Goal: Information Seeking & Learning: Learn about a topic

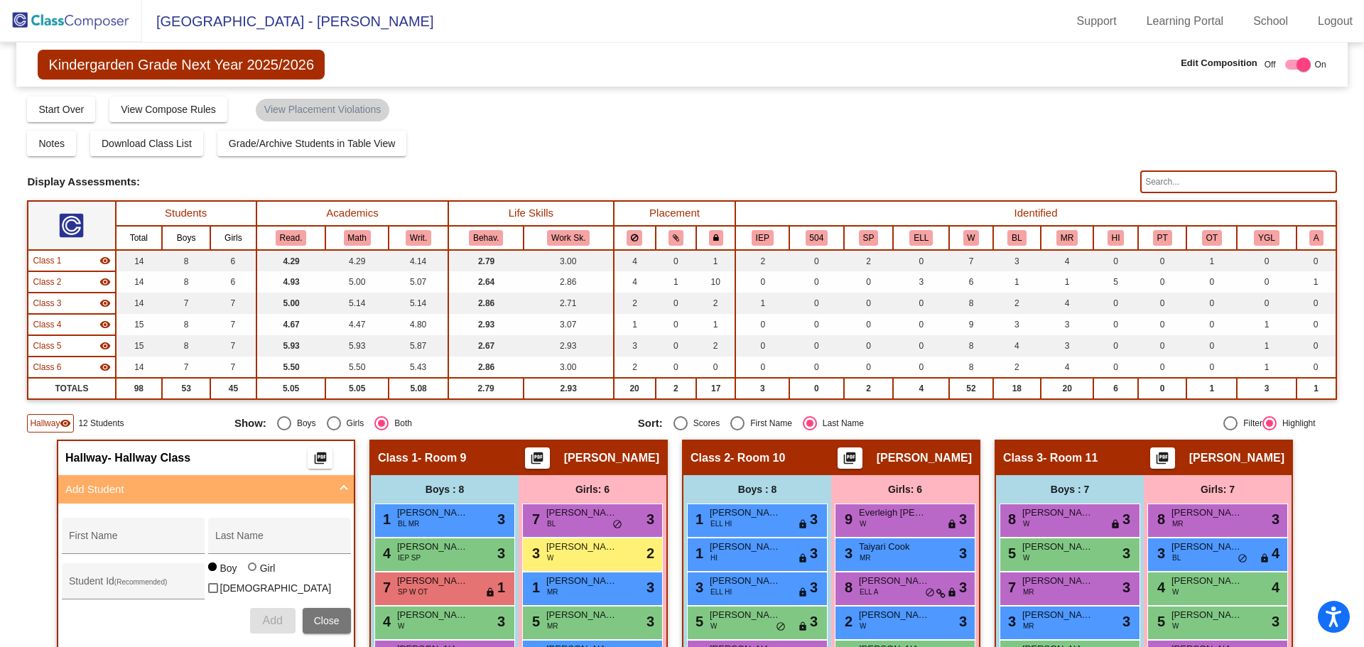
scroll to position [291, 0]
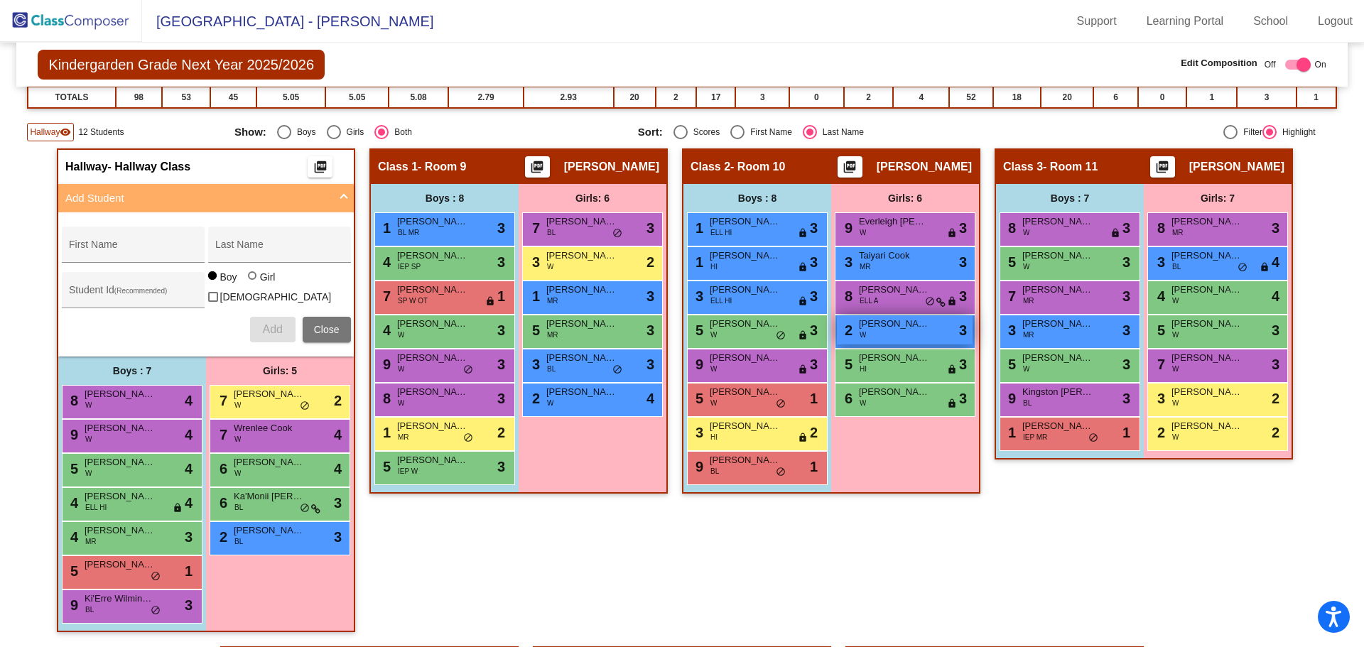
click at [881, 332] on div "2 [PERSON_NAME] W lock do_not_disturb_alt 3" at bounding box center [905, 329] width 136 height 29
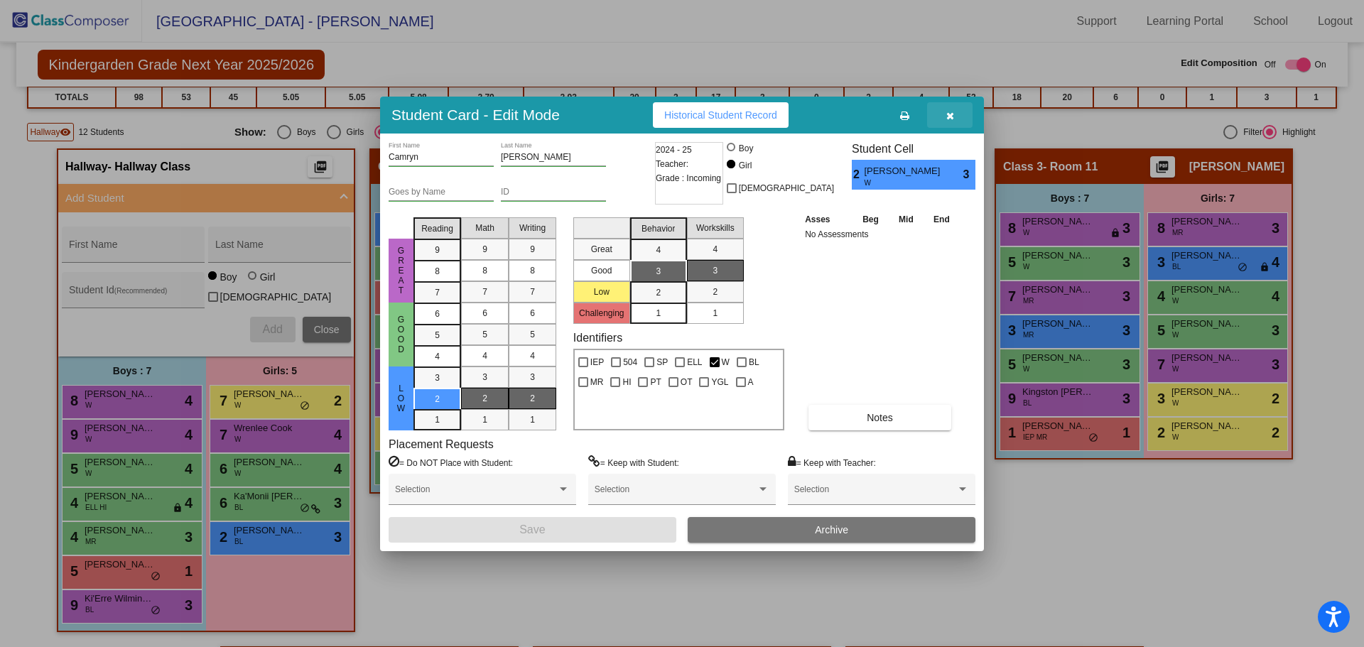
click at [941, 108] on button "button" at bounding box center [949, 115] width 45 height 26
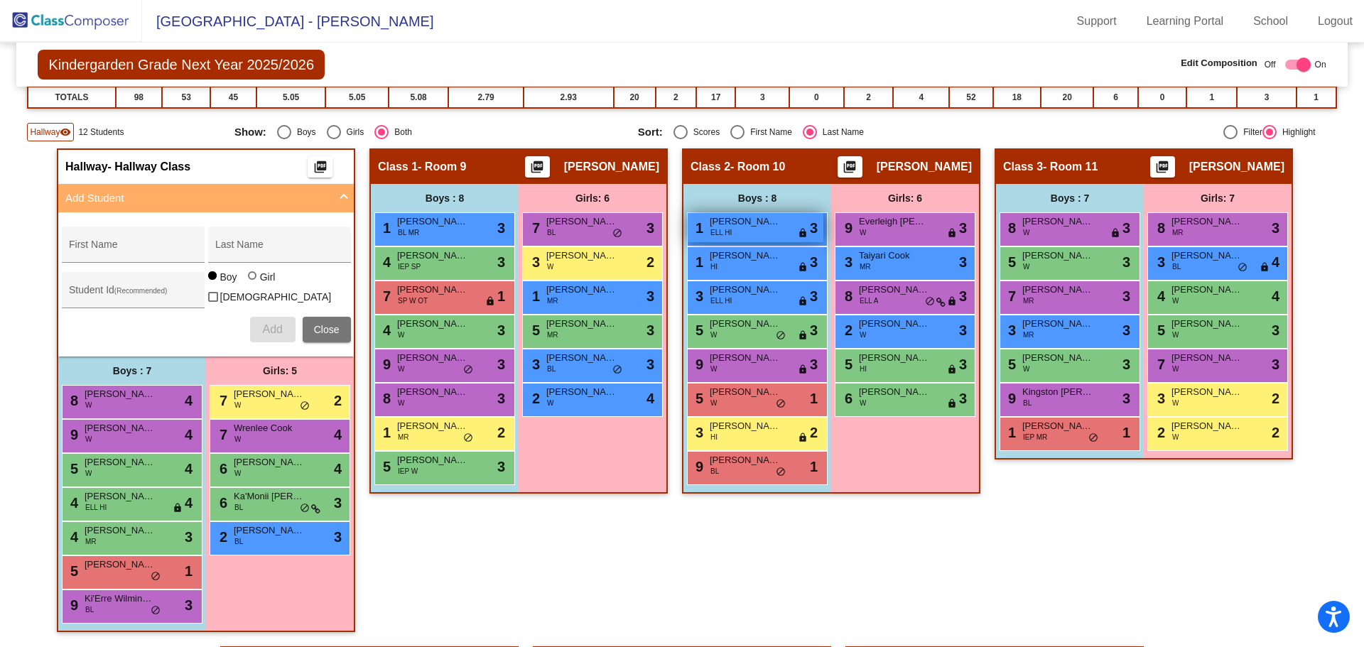
click at [724, 236] on span "ELL HI" at bounding box center [721, 232] width 21 height 11
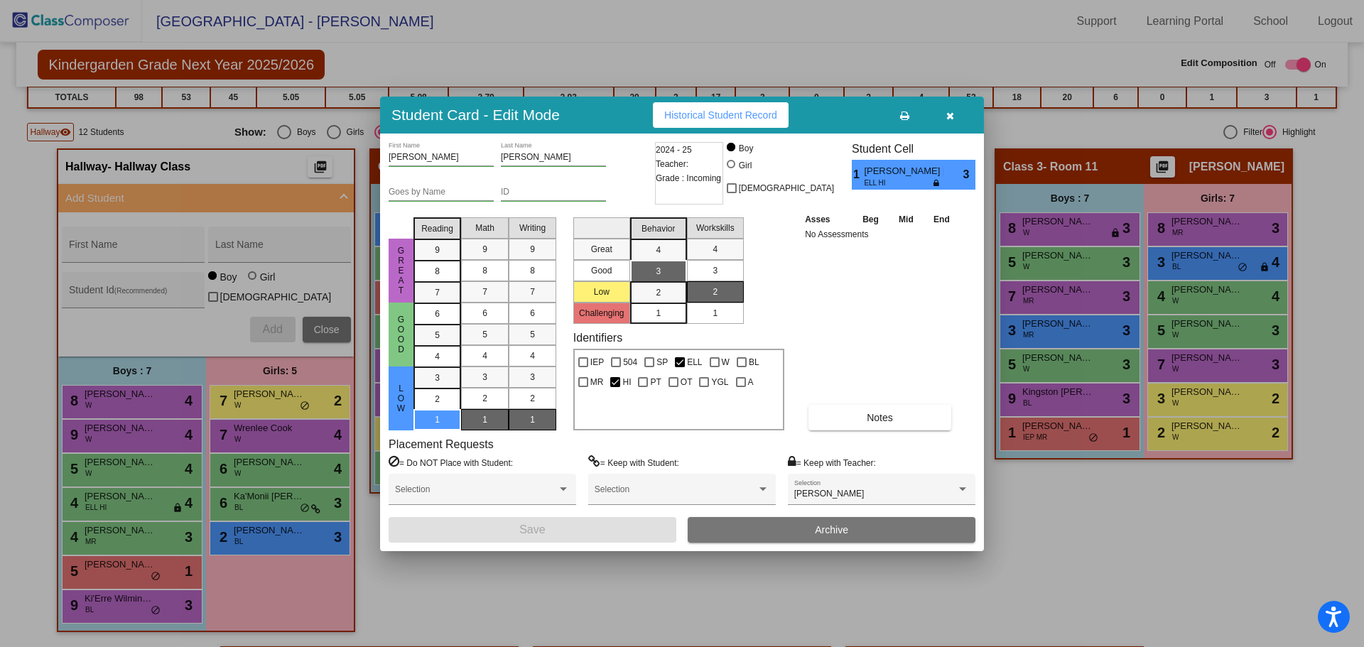
click at [938, 114] on button "button" at bounding box center [949, 115] width 45 height 26
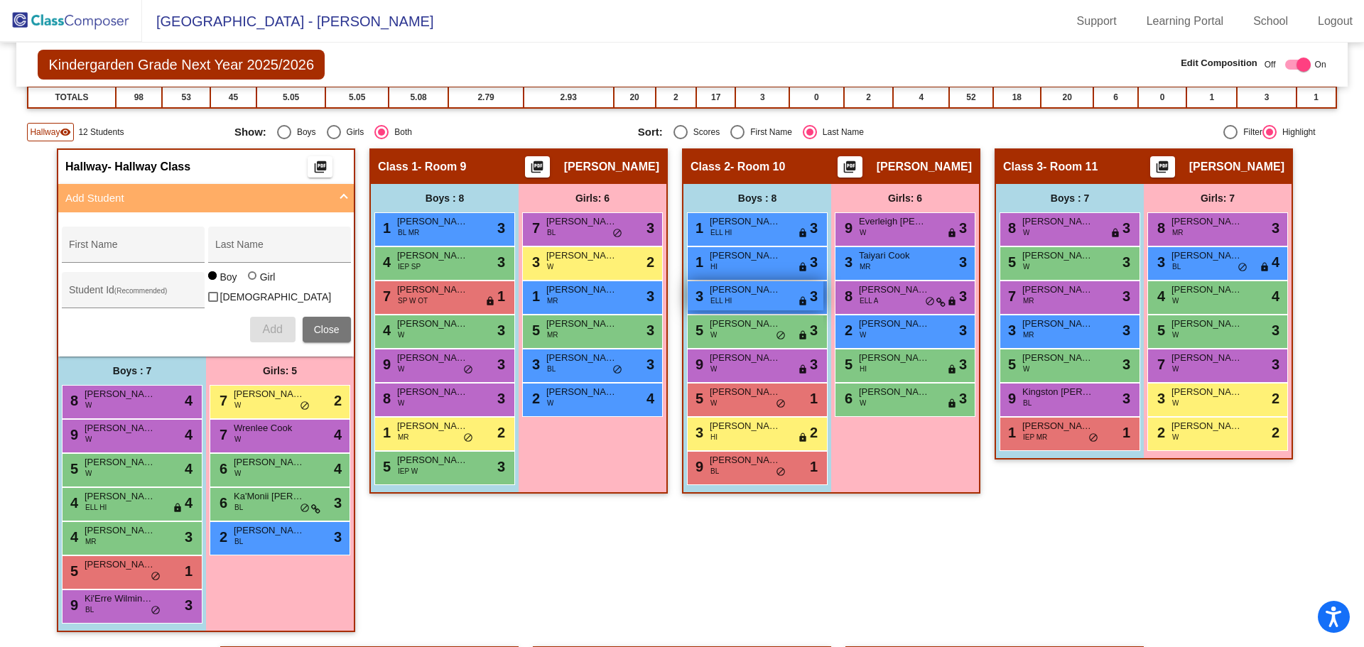
click at [744, 291] on span "[PERSON_NAME]" at bounding box center [745, 290] width 71 height 14
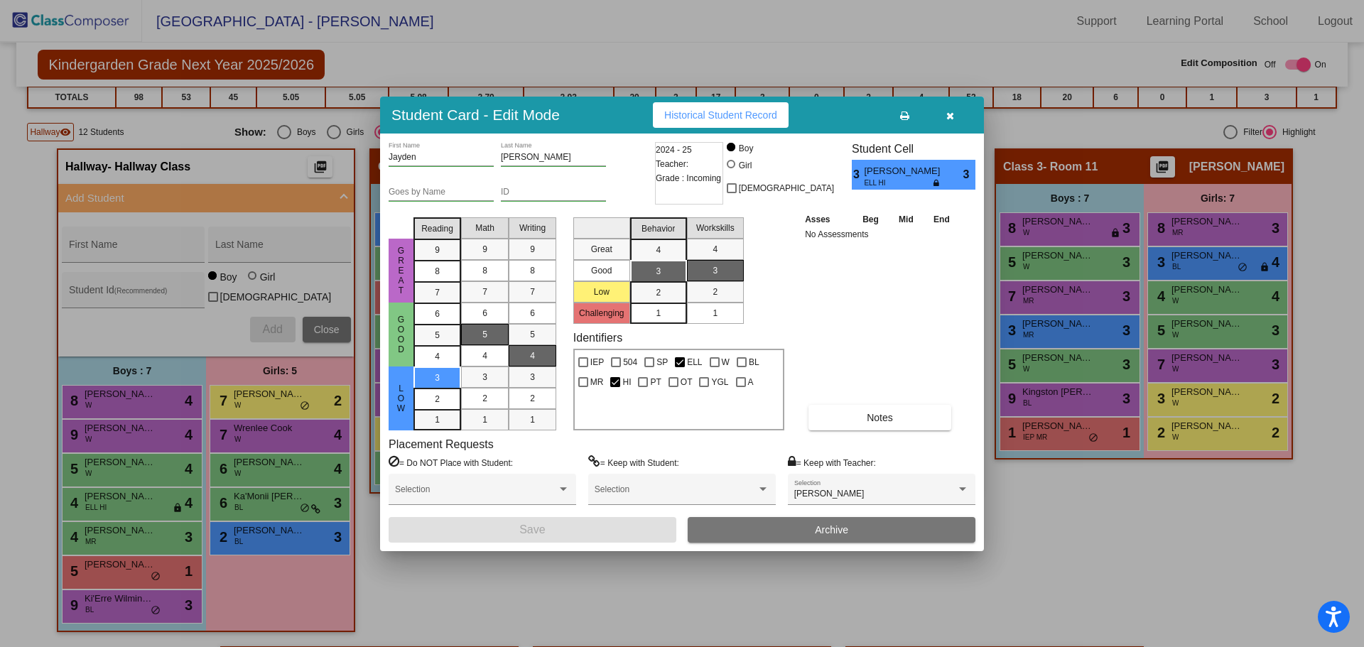
click at [949, 112] on icon "button" at bounding box center [950, 116] width 8 height 10
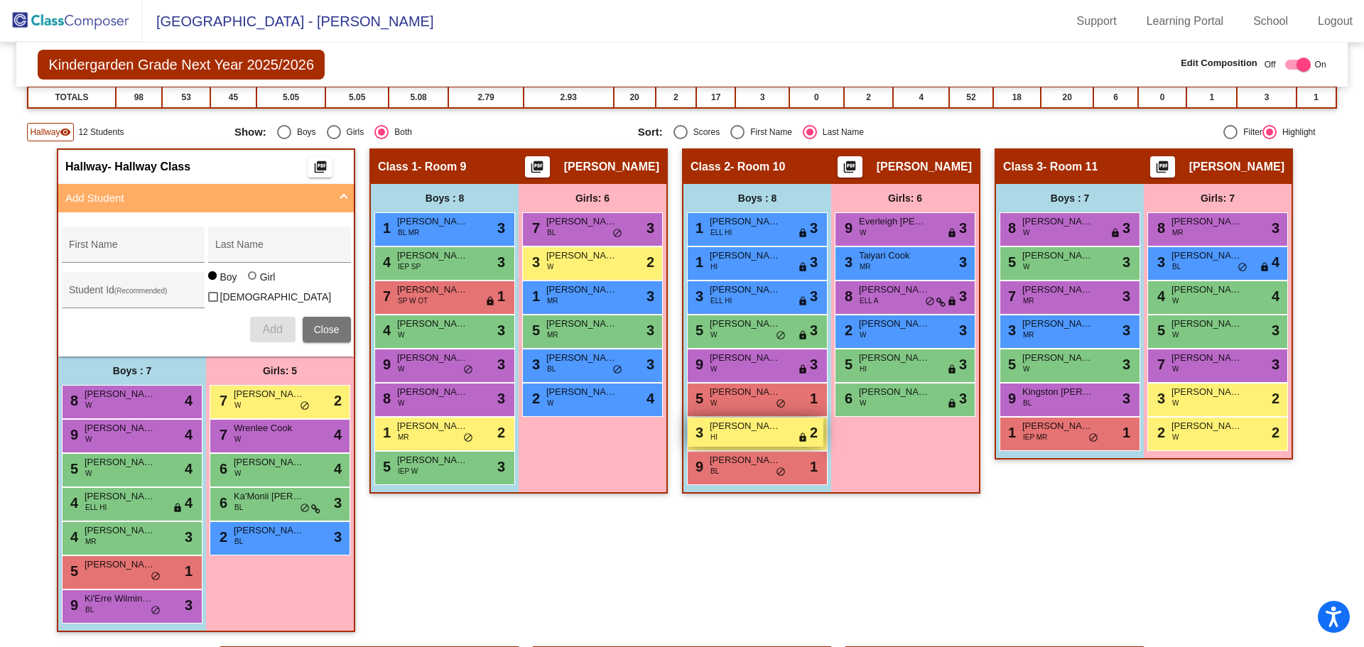
click at [772, 437] on div "3 [PERSON_NAME] HI lock do_not_disturb_alt 2" at bounding box center [756, 432] width 136 height 29
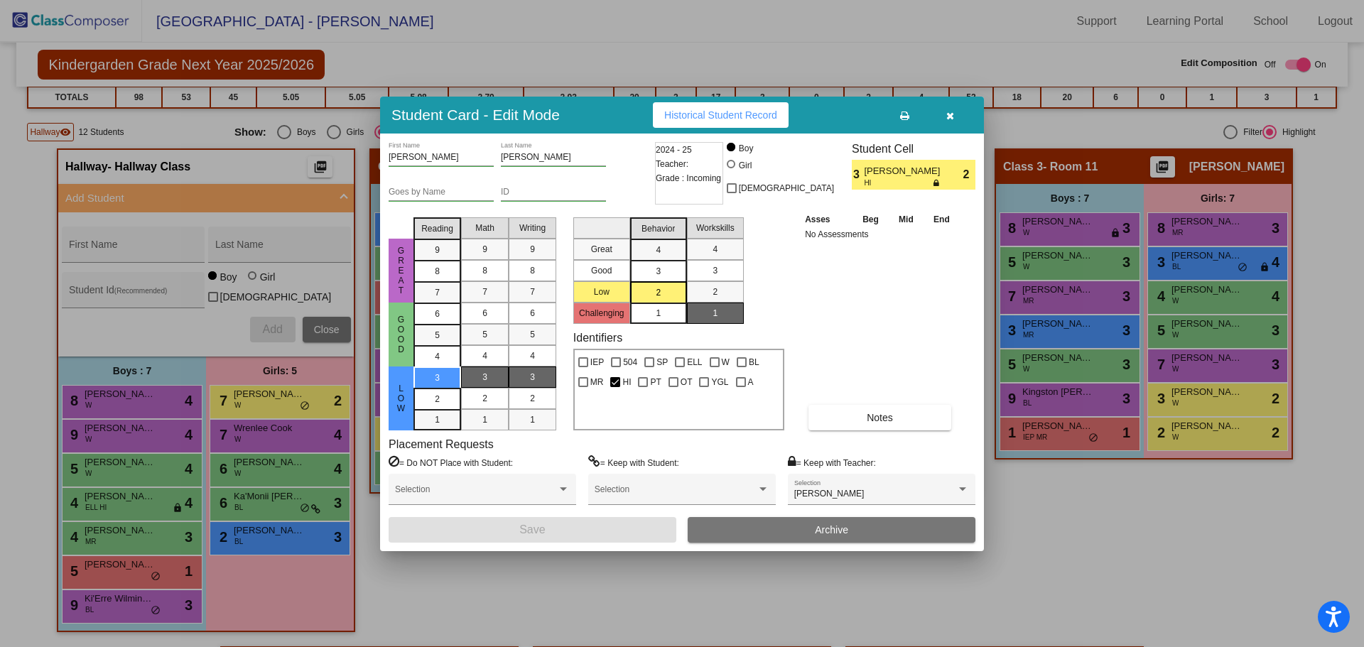
click at [949, 115] on icon "button" at bounding box center [950, 116] width 8 height 10
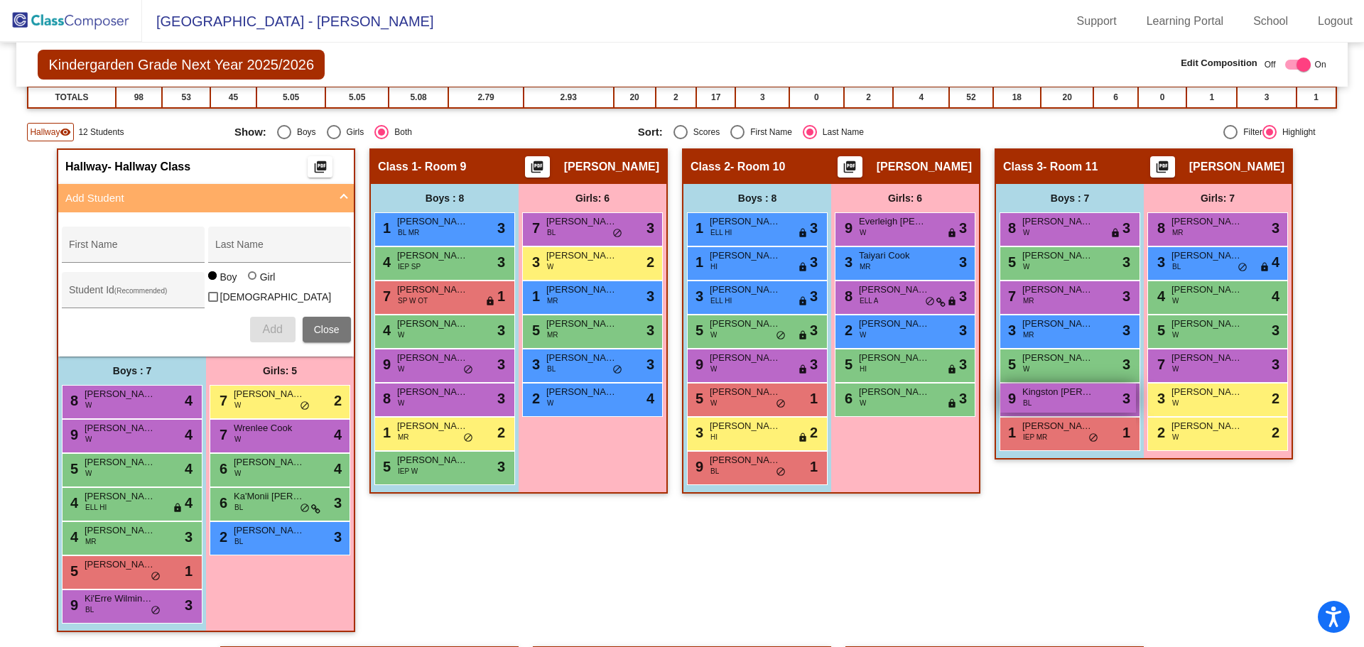
click at [1035, 389] on span "Kingston [PERSON_NAME]" at bounding box center [1057, 392] width 71 height 14
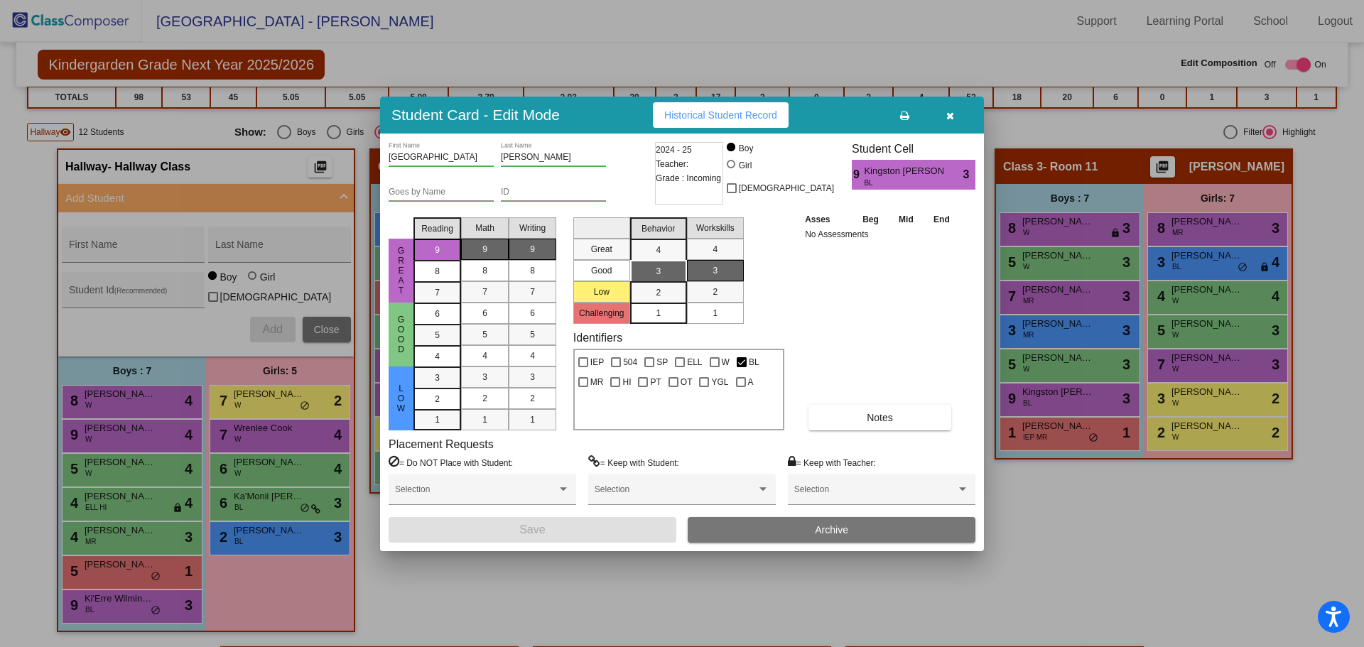
click at [959, 114] on button "button" at bounding box center [949, 115] width 45 height 26
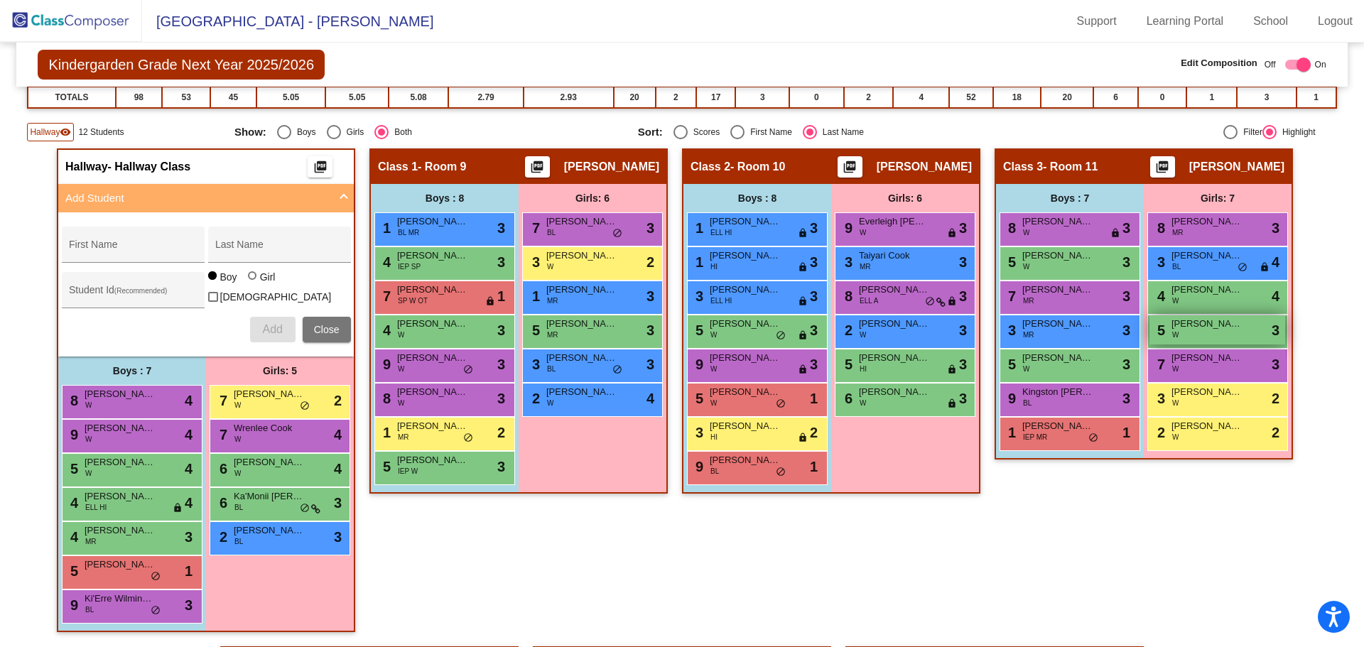
click at [1192, 345] on div "5 [PERSON_NAME] W lock do_not_disturb_alt 3" at bounding box center [1218, 329] width 136 height 29
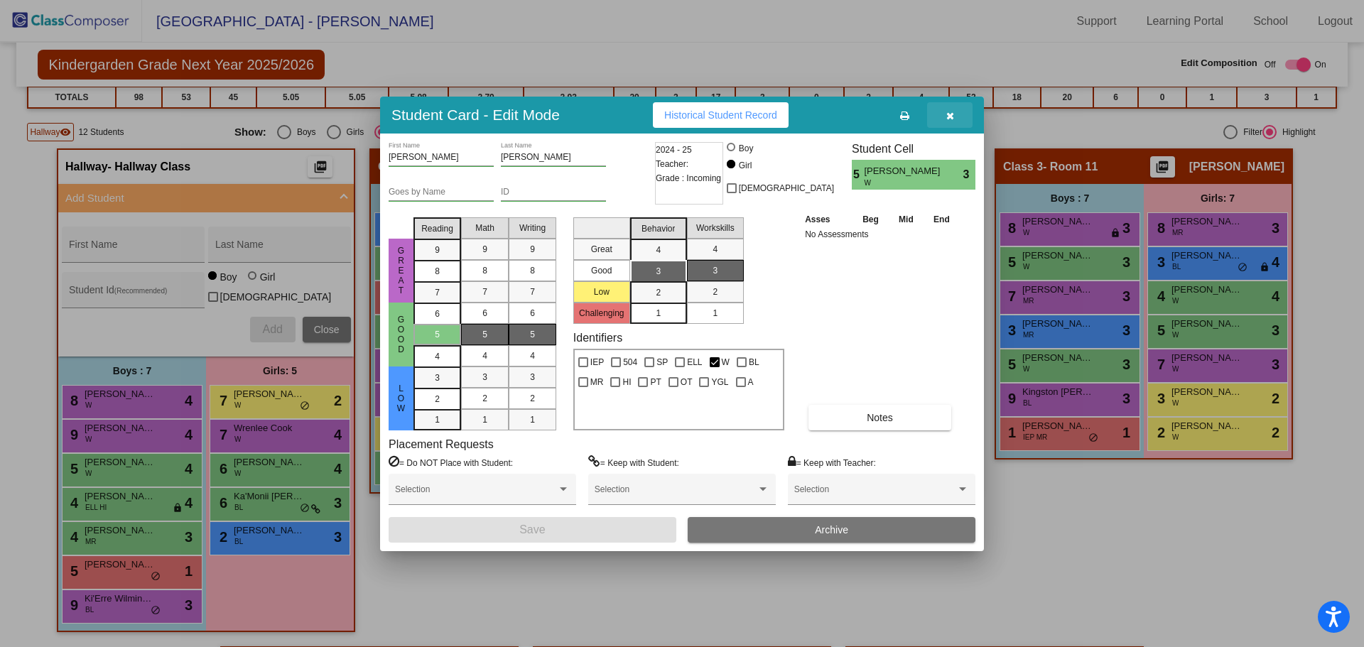
click at [954, 117] on button "button" at bounding box center [949, 115] width 45 height 26
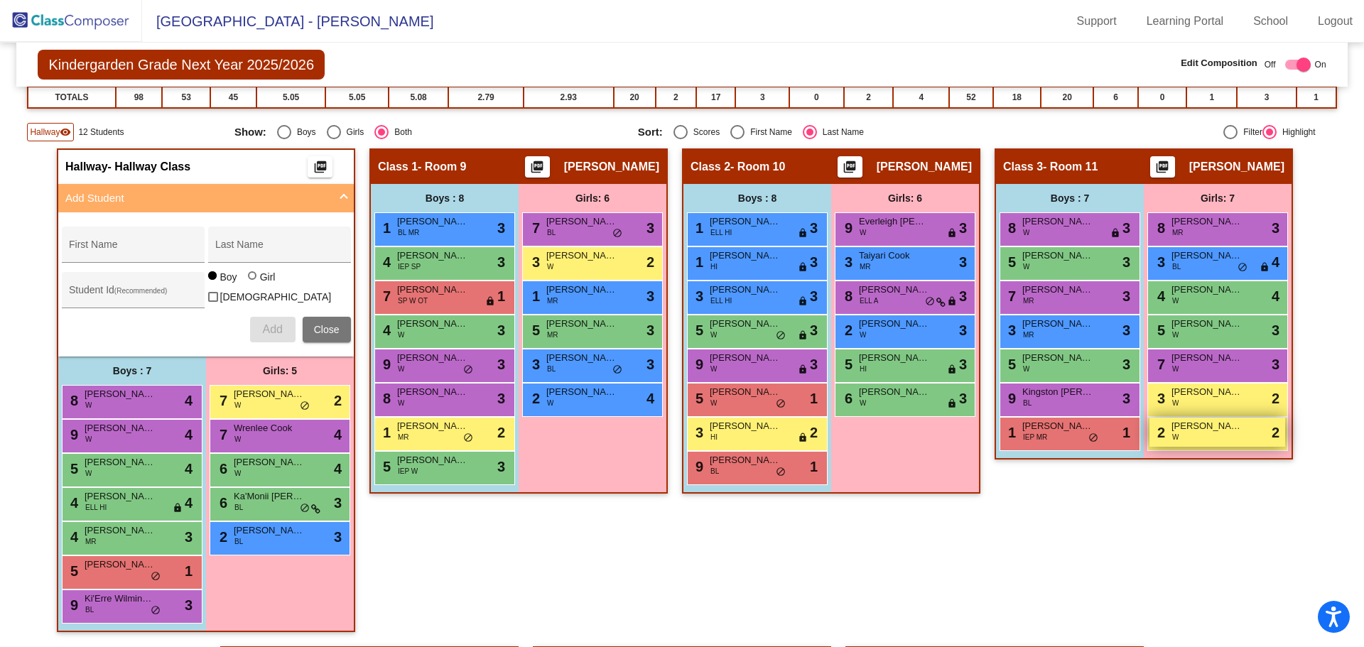
click at [1200, 435] on div "2 [PERSON_NAME] W lock do_not_disturb_alt 2" at bounding box center [1218, 432] width 136 height 29
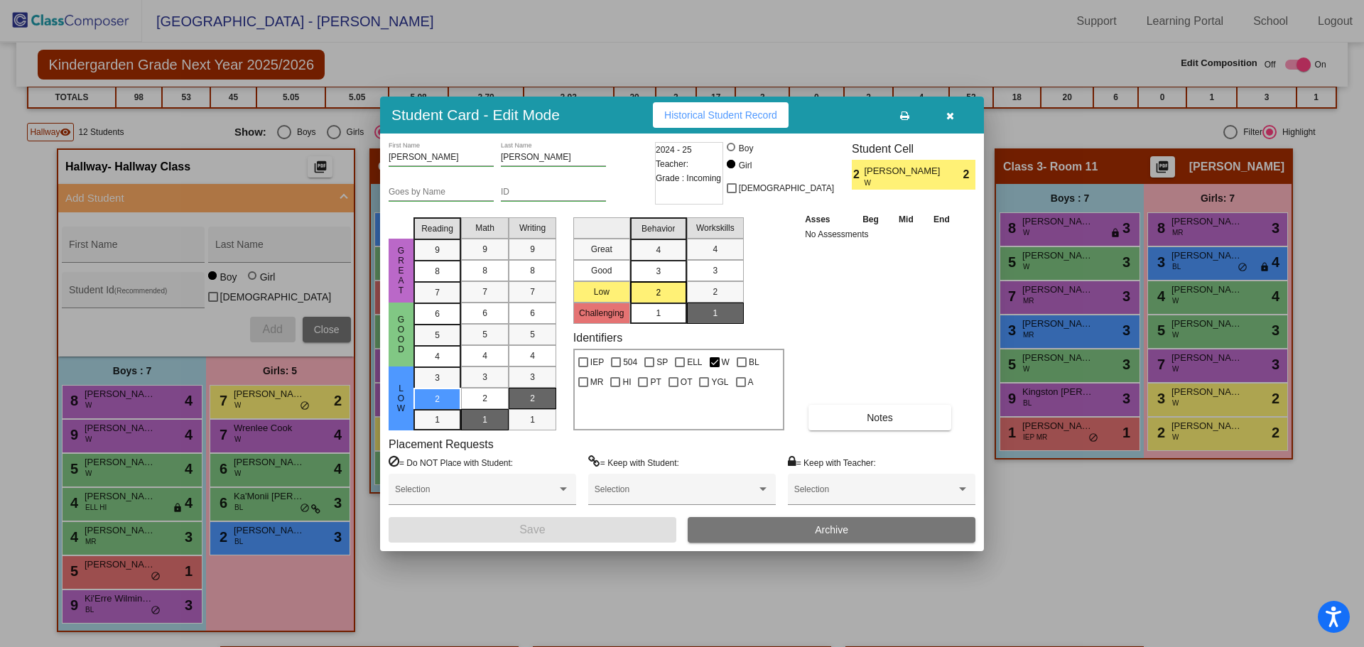
click at [951, 109] on button "button" at bounding box center [949, 115] width 45 height 26
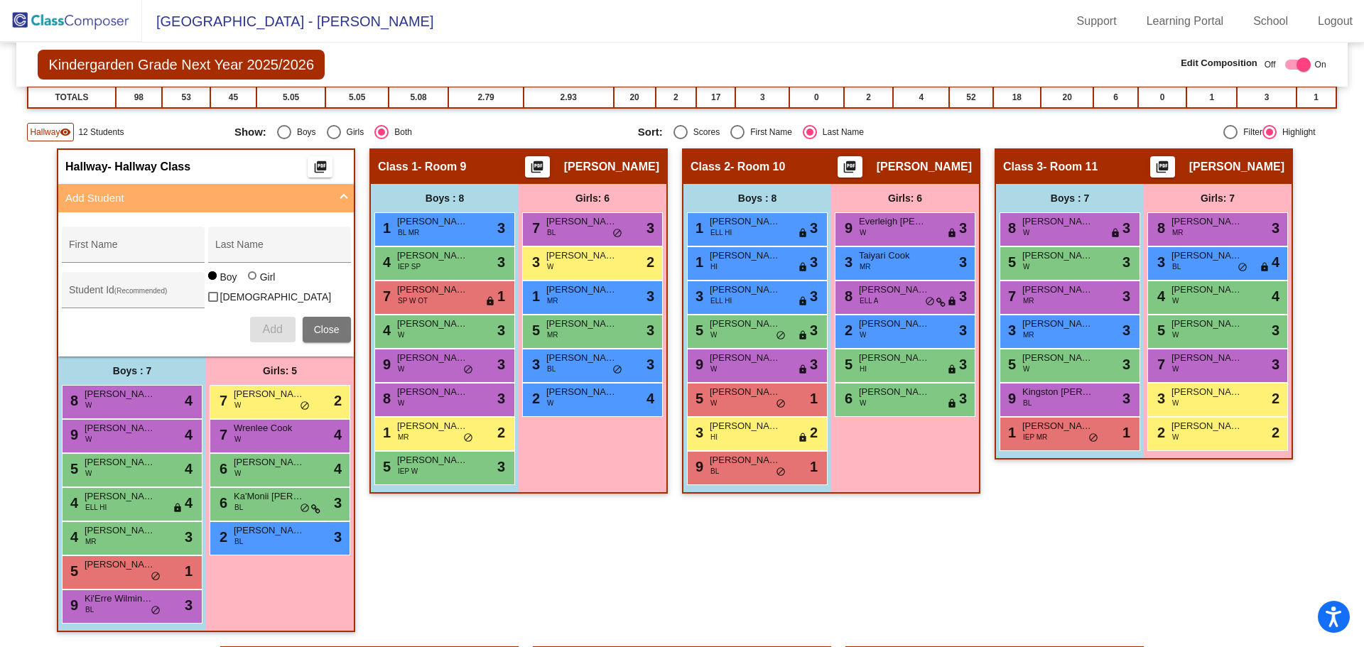
click at [85, 24] on img at bounding box center [71, 21] width 142 height 42
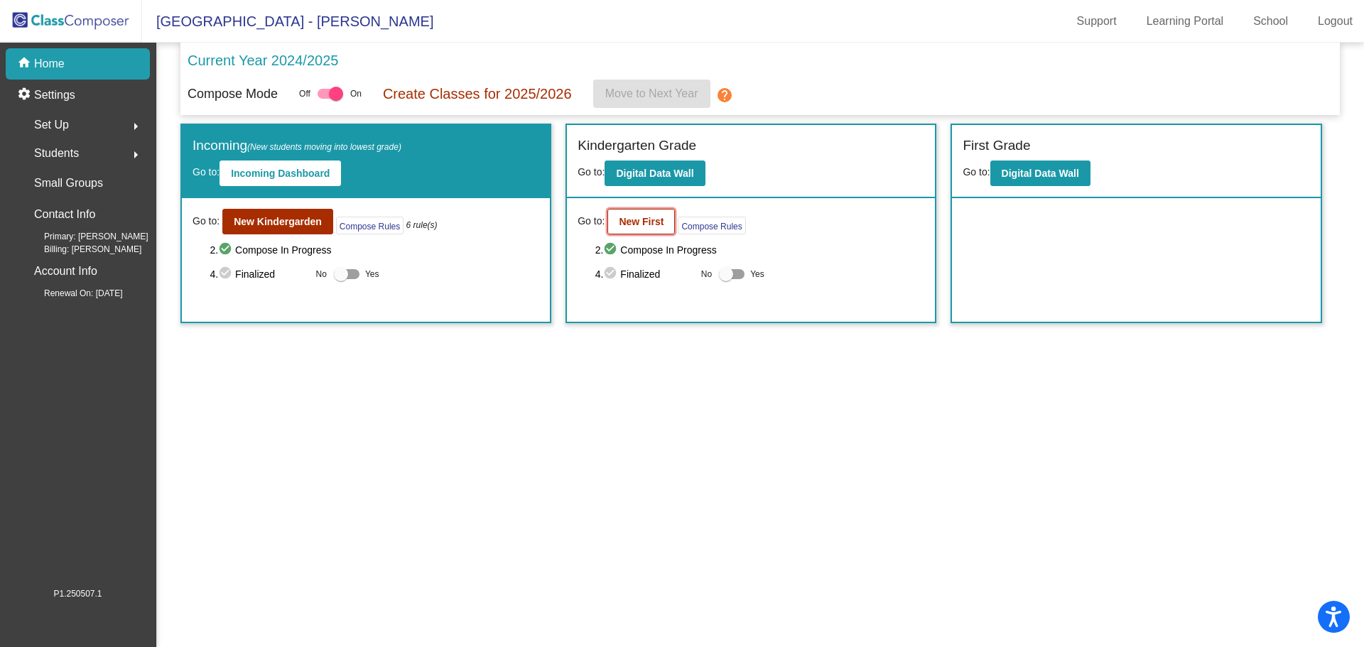
click at [652, 213] on button "New First" at bounding box center [642, 222] width 68 height 26
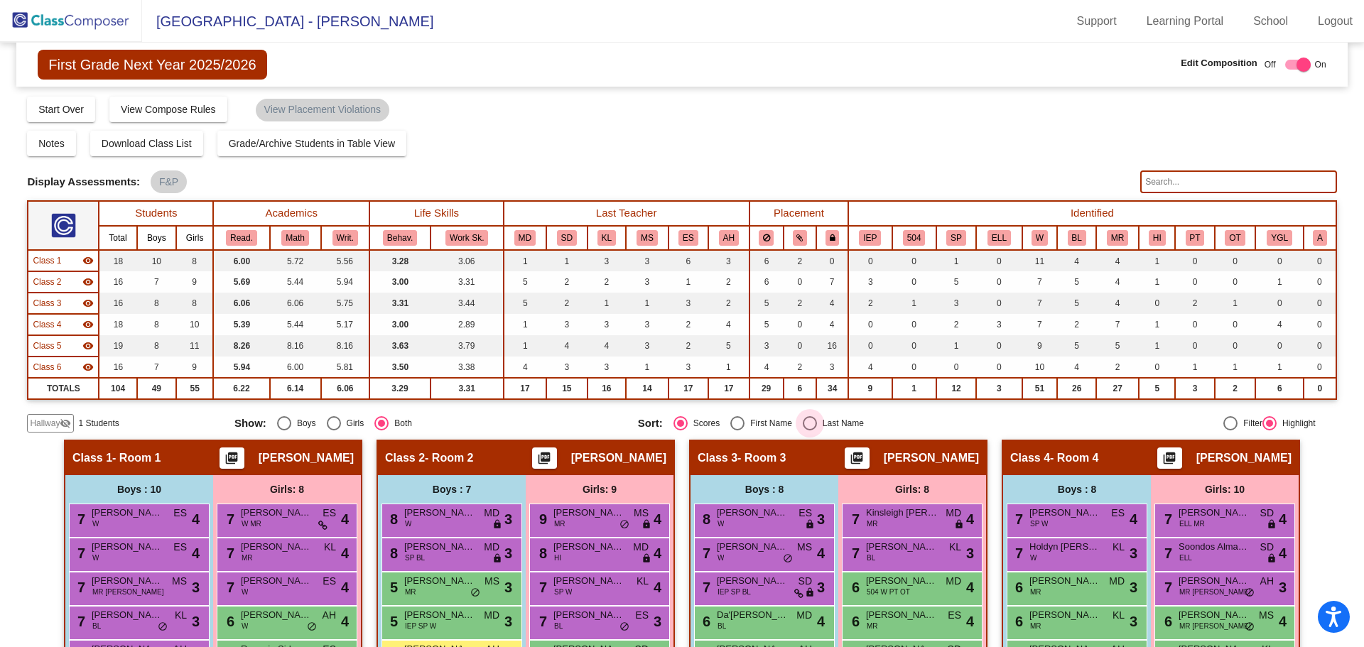
click at [803, 421] on div "Select an option" at bounding box center [810, 423] width 14 height 14
click at [809, 431] on input "Last Name" at bounding box center [809, 431] width 1 height 1
radio input "true"
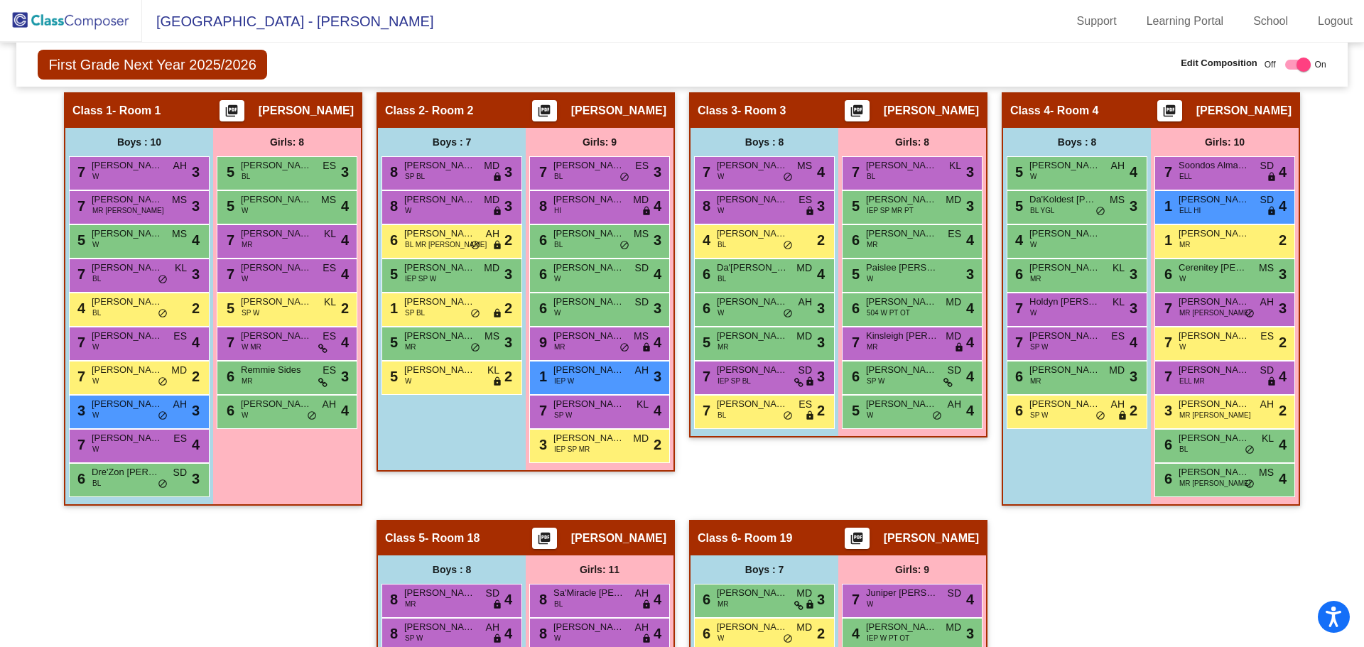
scroll to position [284, 0]
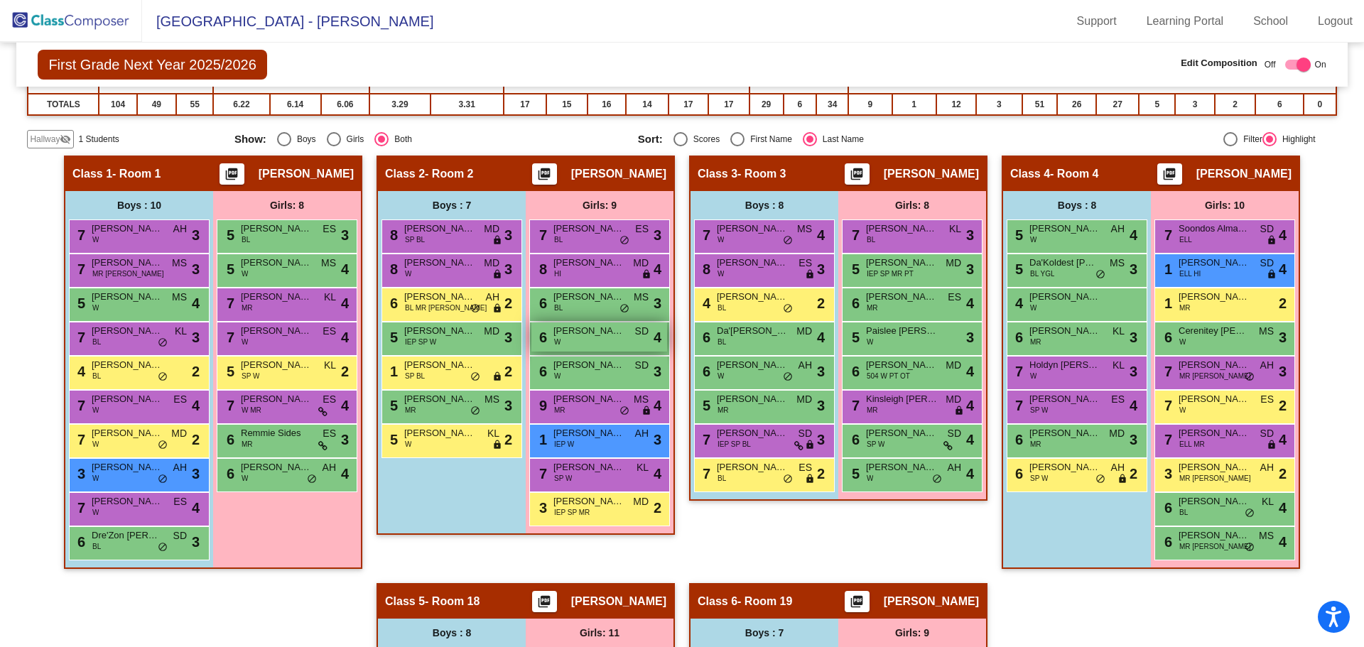
click at [617, 351] on div "6 [PERSON_NAME] W SD lock do_not_disturb_alt 4" at bounding box center [599, 337] width 136 height 29
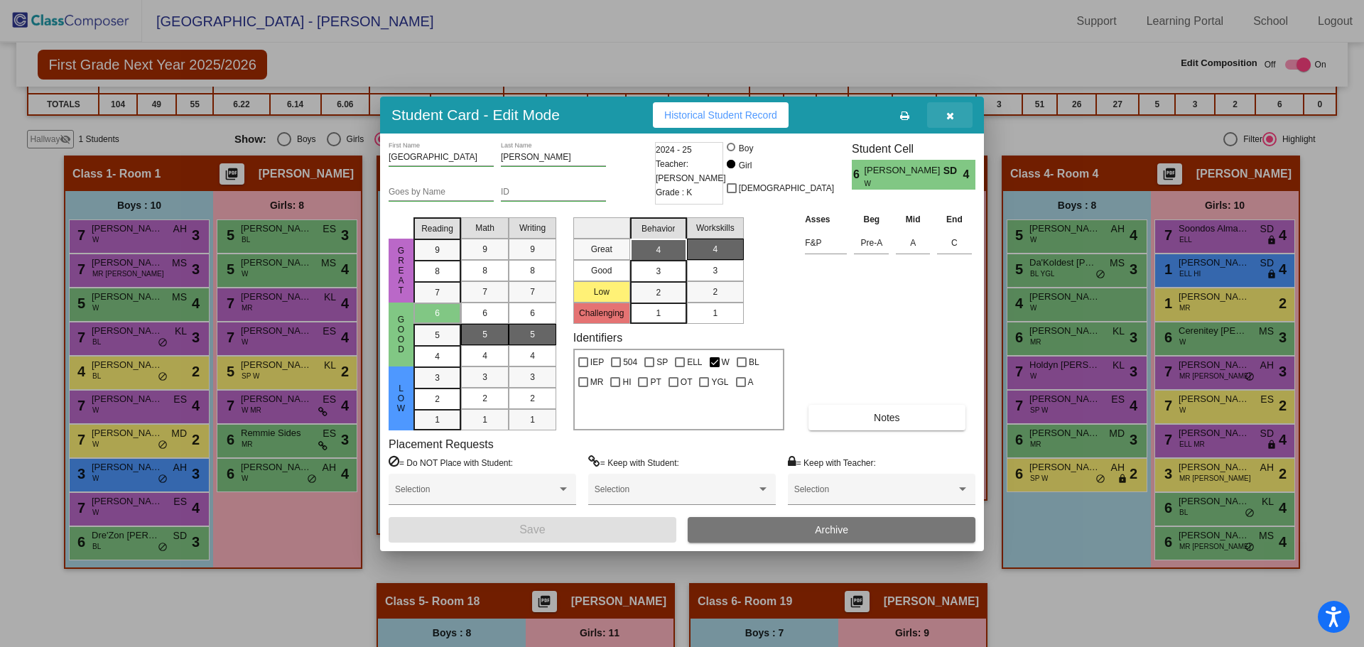
click at [952, 116] on icon "button" at bounding box center [950, 116] width 8 height 10
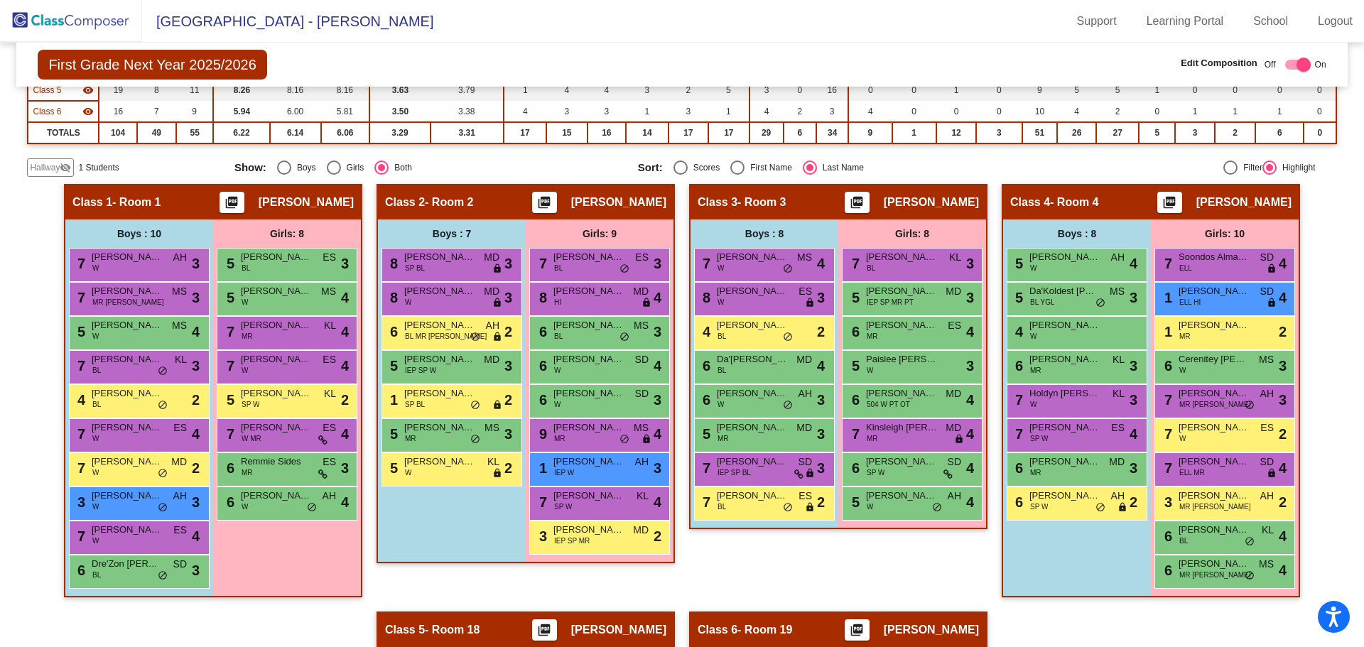
scroll to position [185, 0]
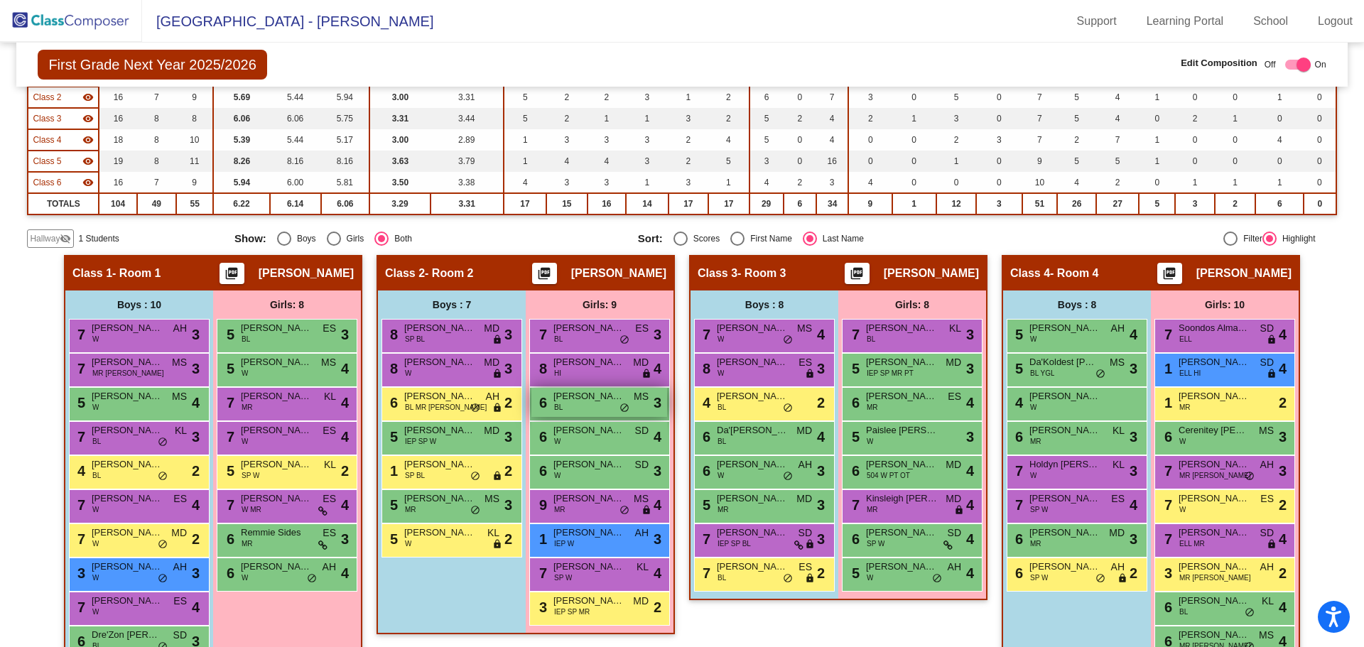
click at [586, 413] on div "6 [PERSON_NAME] MS lock do_not_disturb_alt 3" at bounding box center [599, 402] width 136 height 29
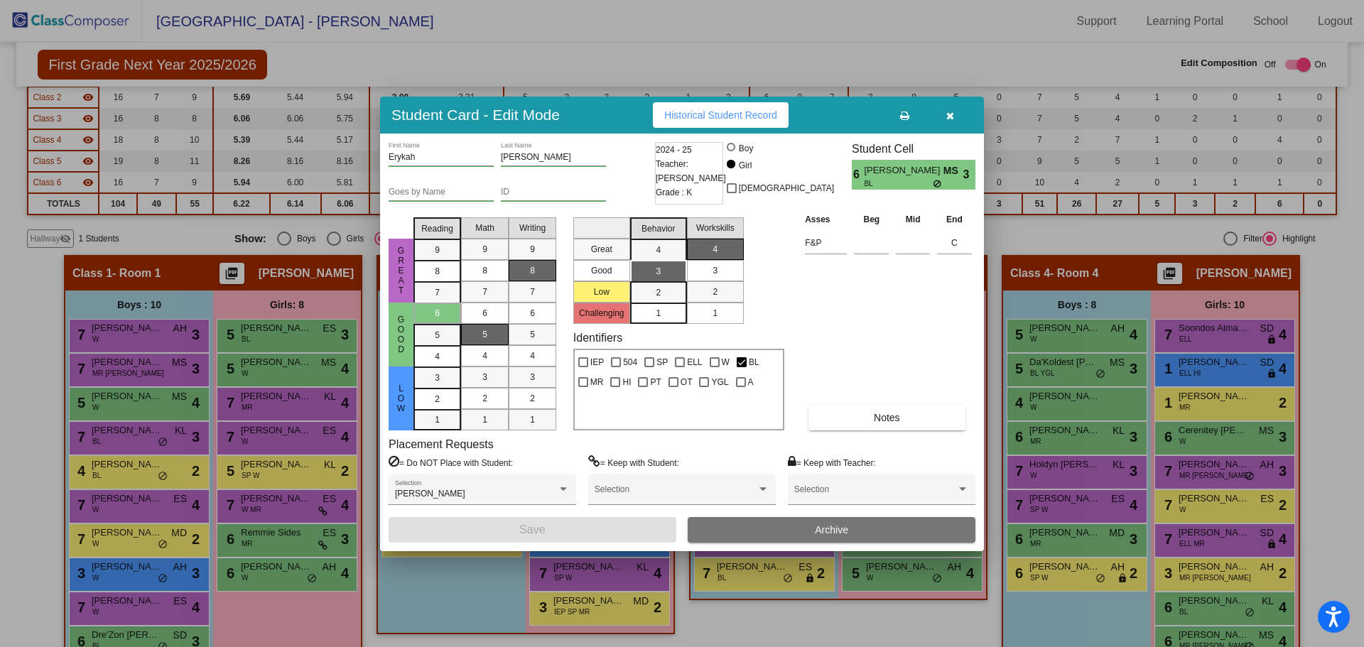
click at [934, 112] on button "button" at bounding box center [949, 115] width 45 height 26
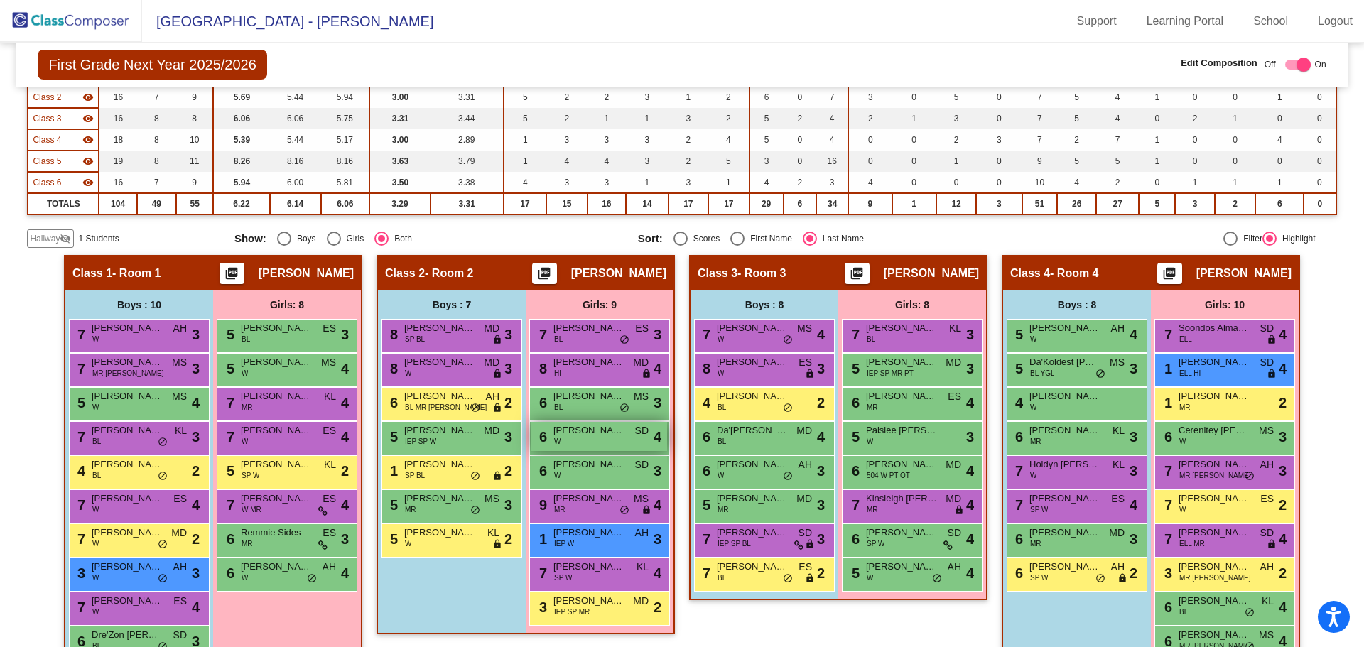
click at [593, 438] on div "6 [PERSON_NAME] W SD lock do_not_disturb_alt 4" at bounding box center [599, 436] width 136 height 29
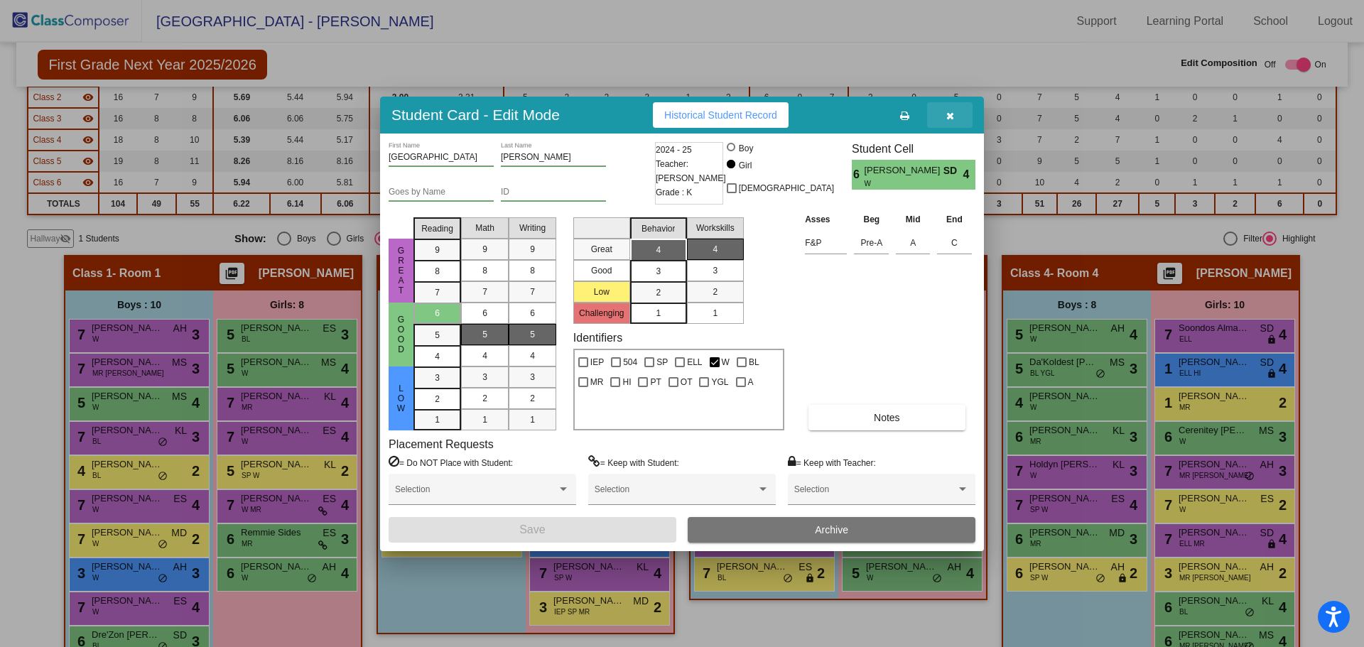
click at [955, 120] on button "button" at bounding box center [949, 115] width 45 height 26
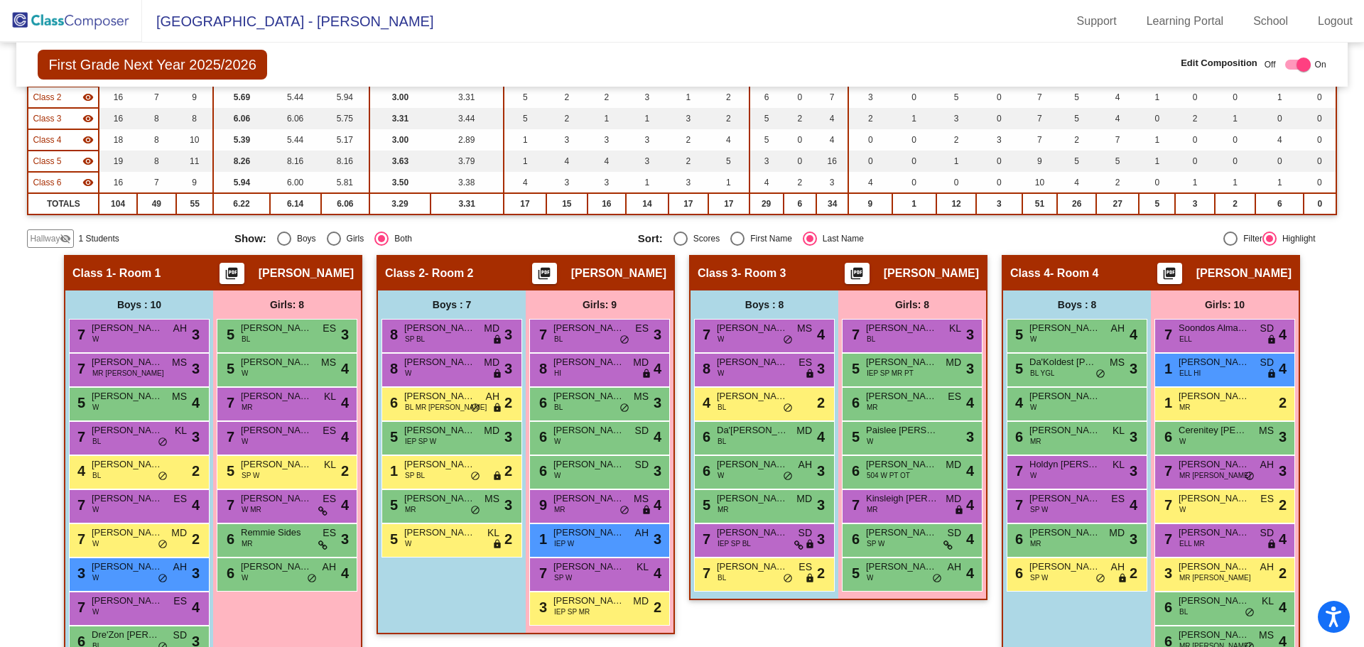
click at [82, 19] on img at bounding box center [71, 21] width 142 height 42
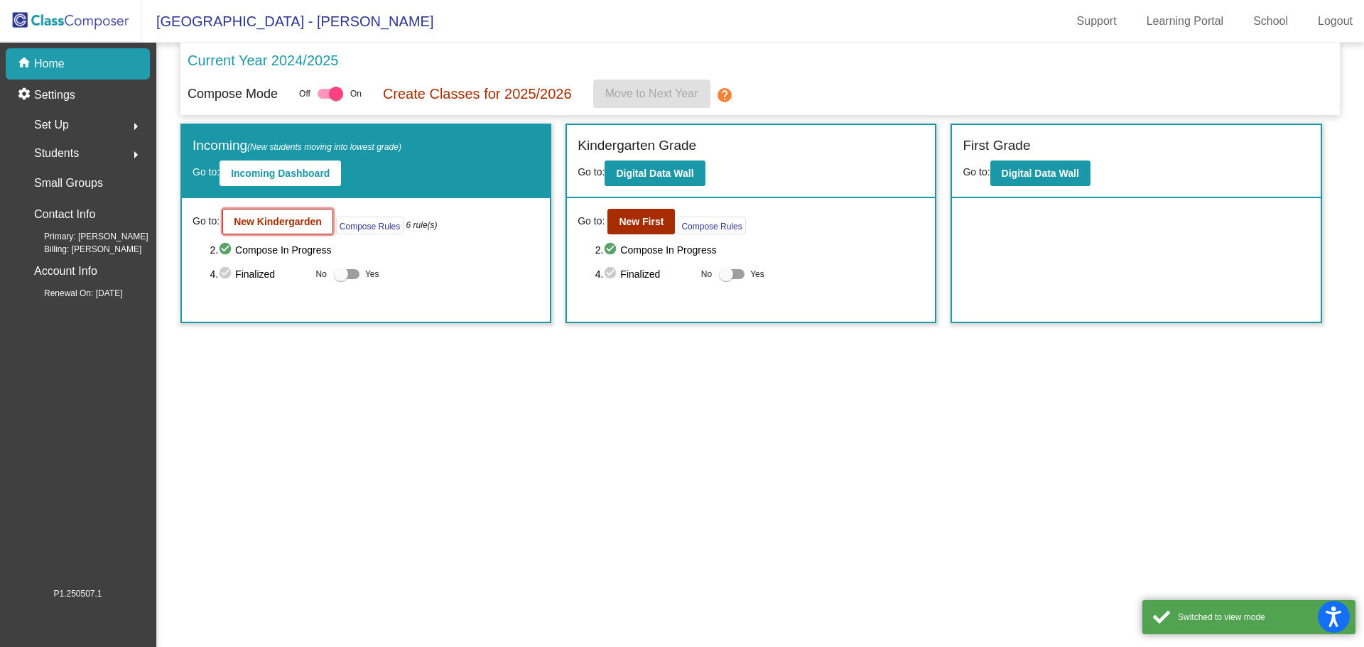
click at [274, 222] on b "New Kindergarden" at bounding box center [278, 221] width 88 height 11
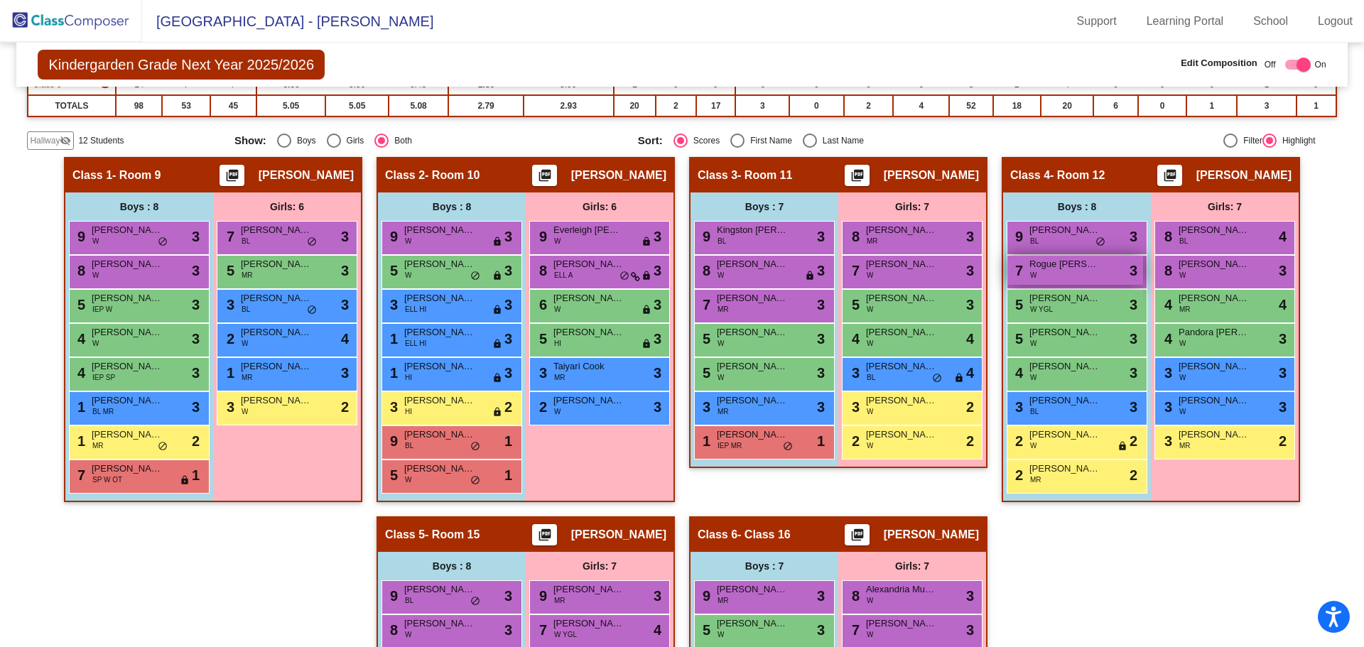
scroll to position [284, 0]
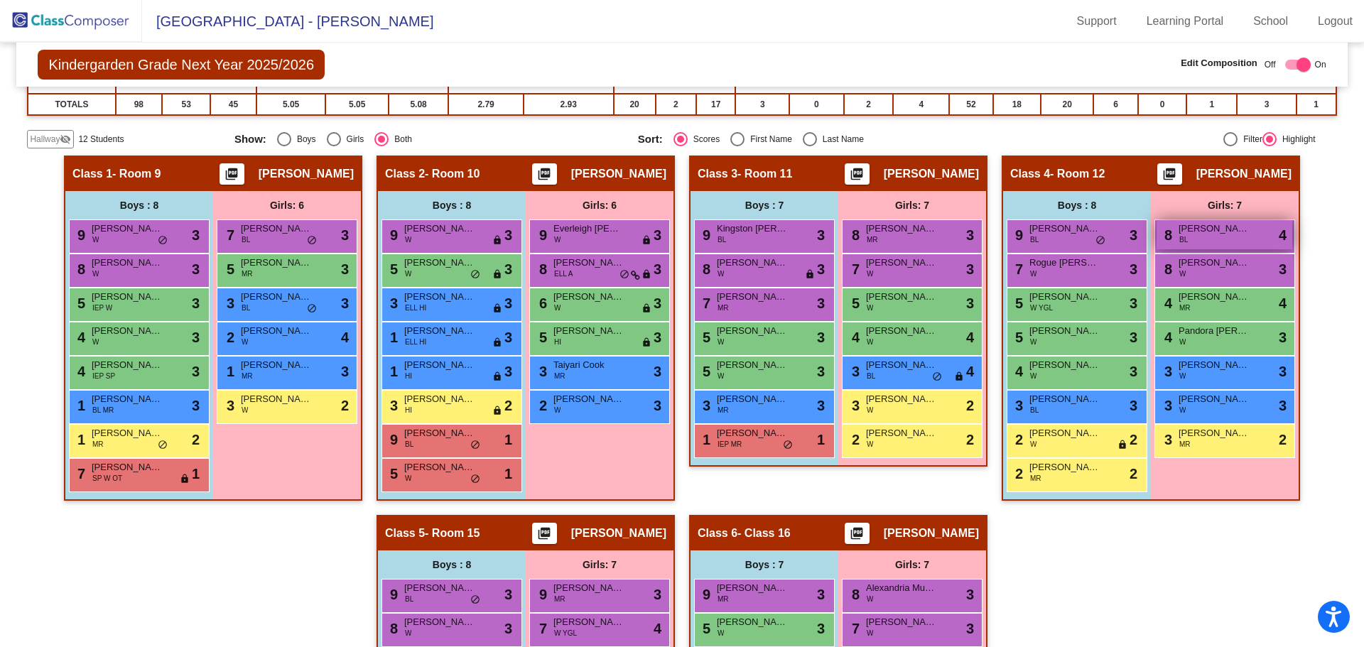
click at [1231, 232] on span "[PERSON_NAME]" at bounding box center [1214, 229] width 71 height 14
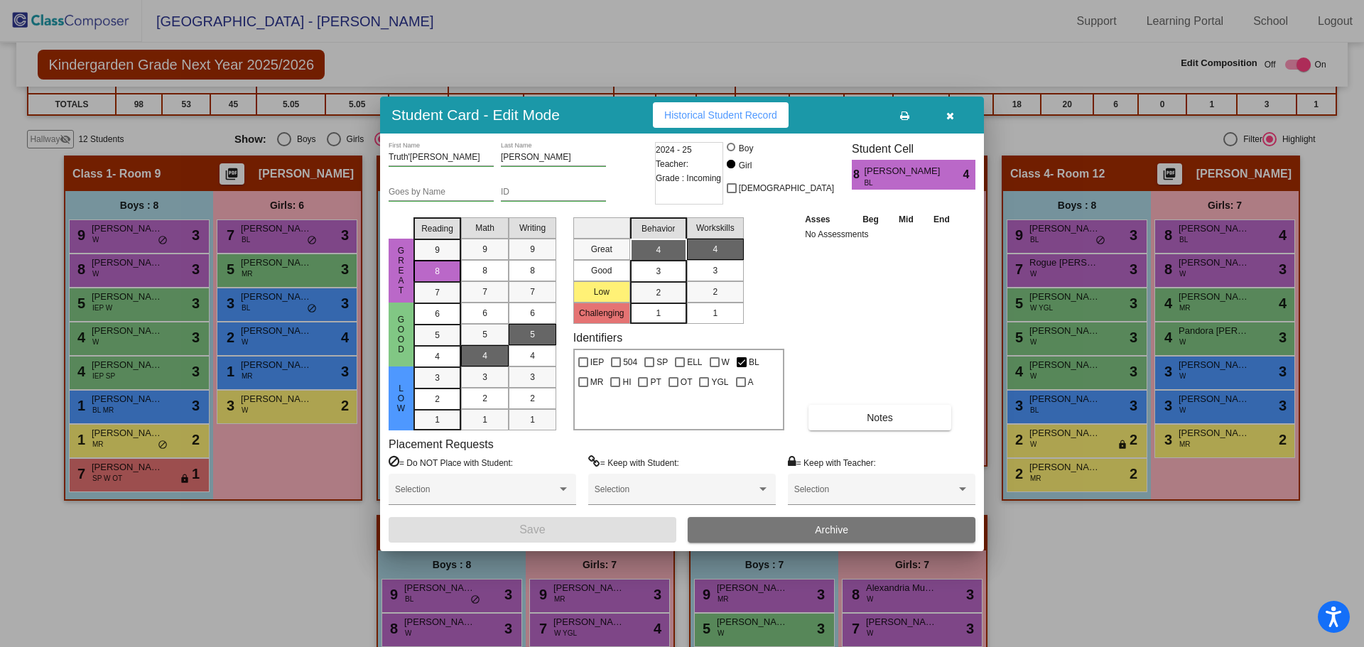
click at [951, 114] on icon "button" at bounding box center [950, 116] width 8 height 10
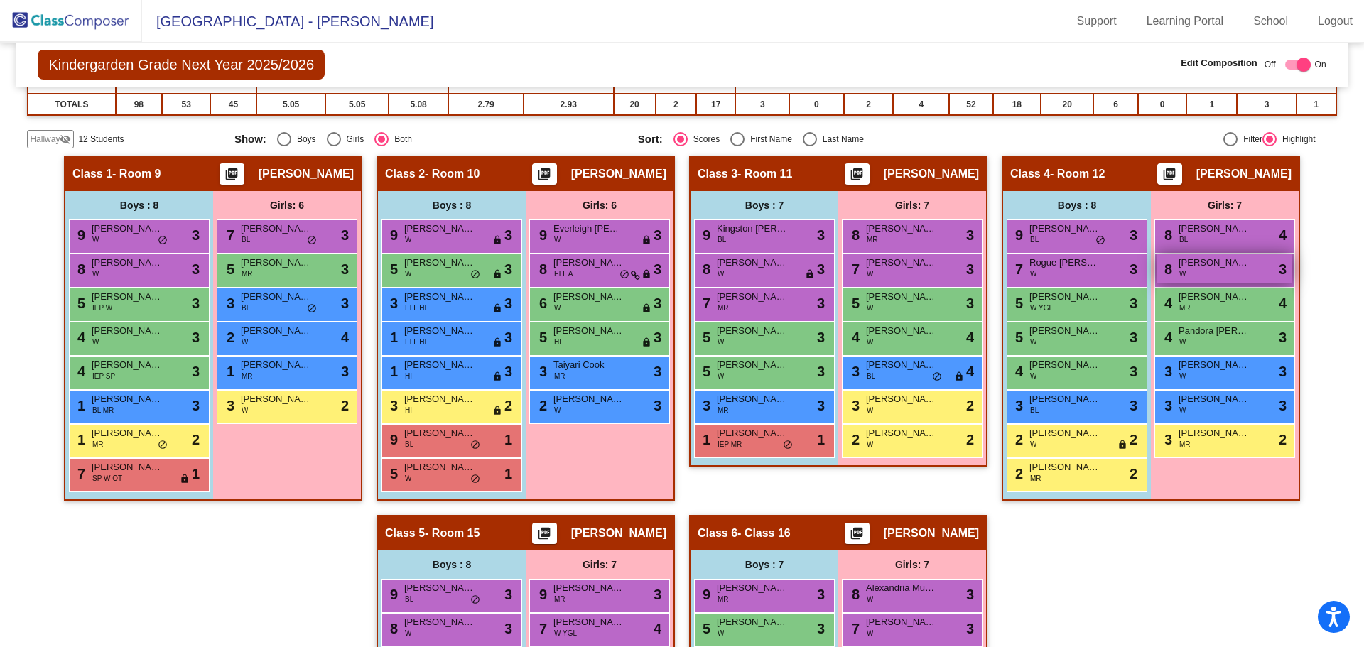
click at [1198, 280] on div "8 Mazilynn [PERSON_NAME] W lock do_not_disturb_alt 3" at bounding box center [1225, 268] width 136 height 29
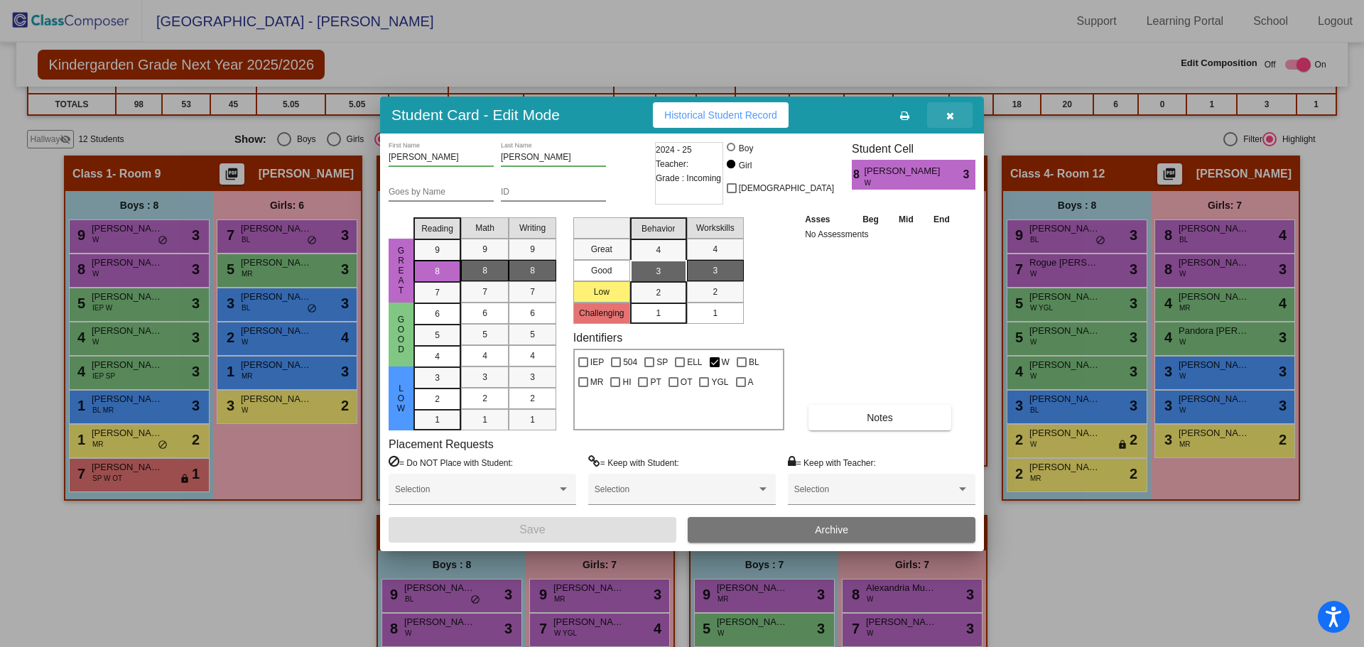
click at [947, 111] on icon "button" at bounding box center [950, 116] width 8 height 10
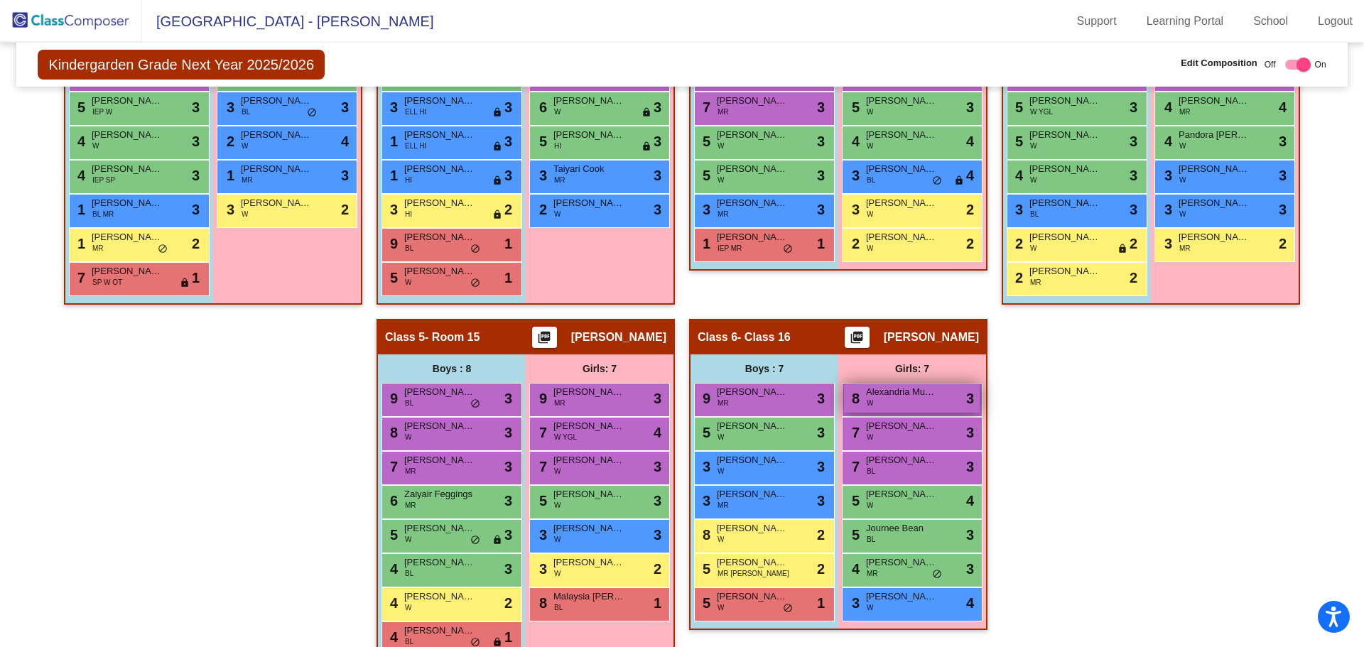
scroll to position [512, 0]
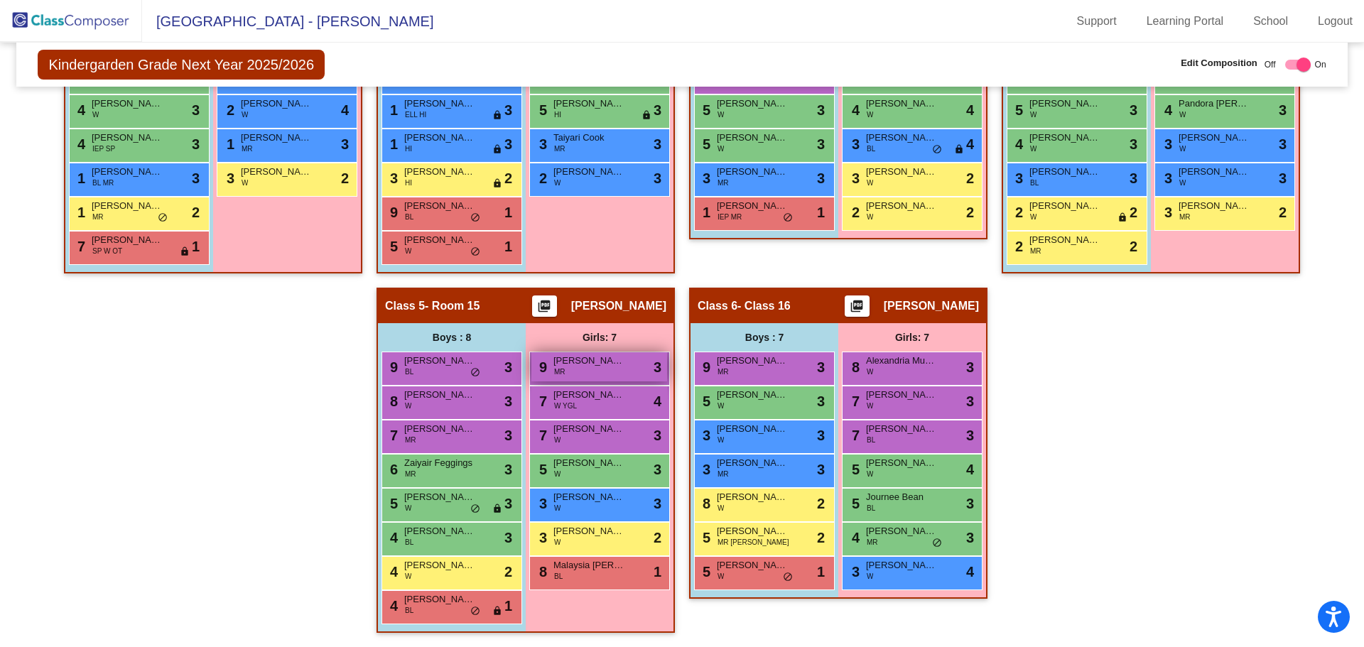
click at [588, 356] on span "[PERSON_NAME]" at bounding box center [589, 361] width 71 height 14
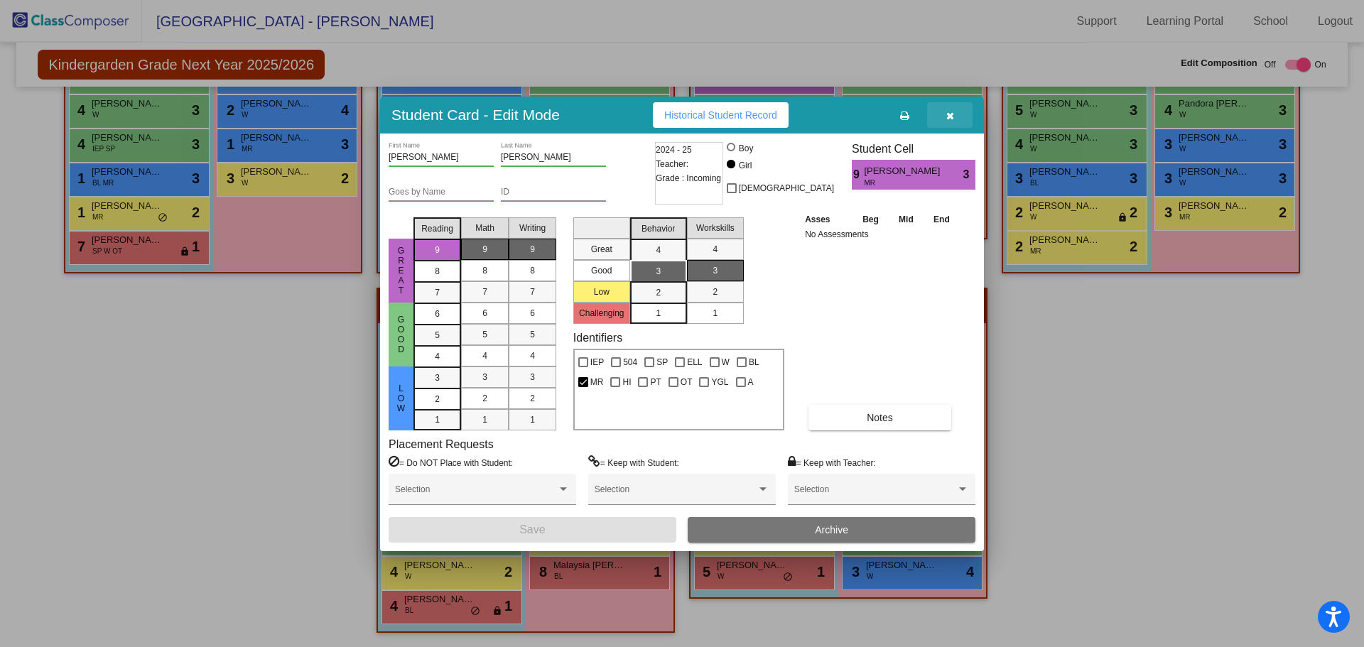
click at [939, 113] on button "button" at bounding box center [949, 115] width 45 height 26
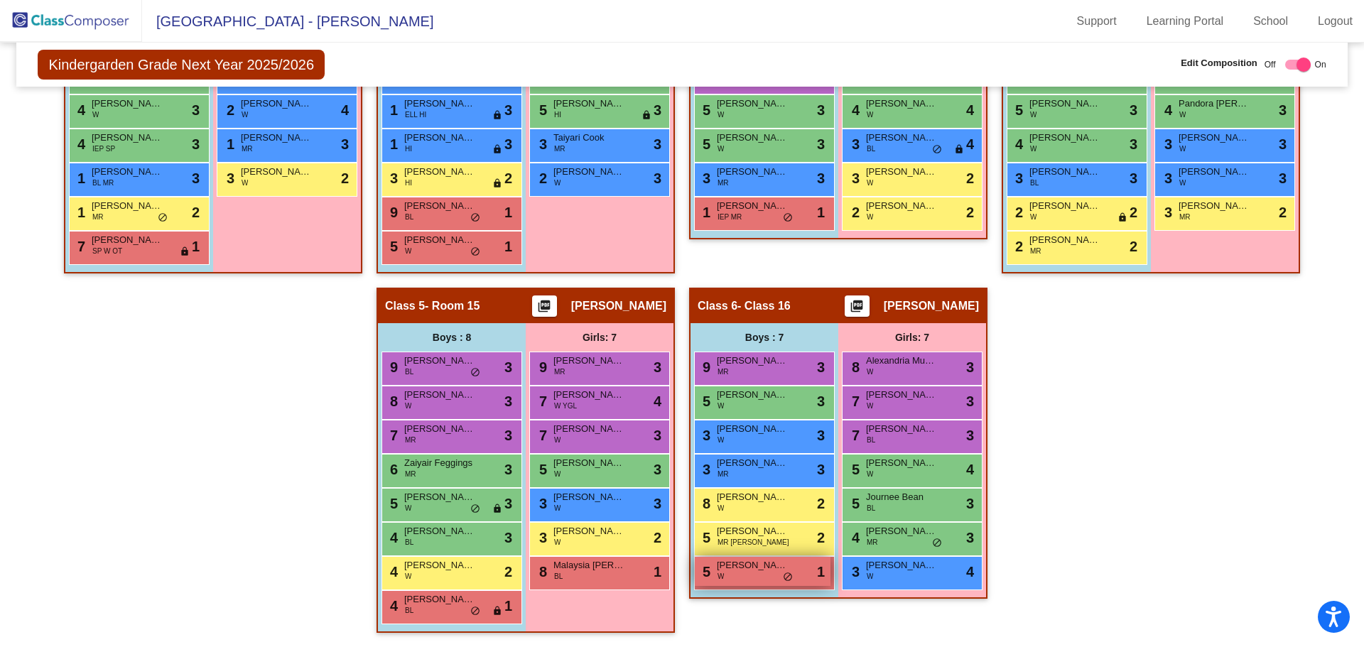
click at [757, 570] on span "[PERSON_NAME]" at bounding box center [752, 565] width 71 height 14
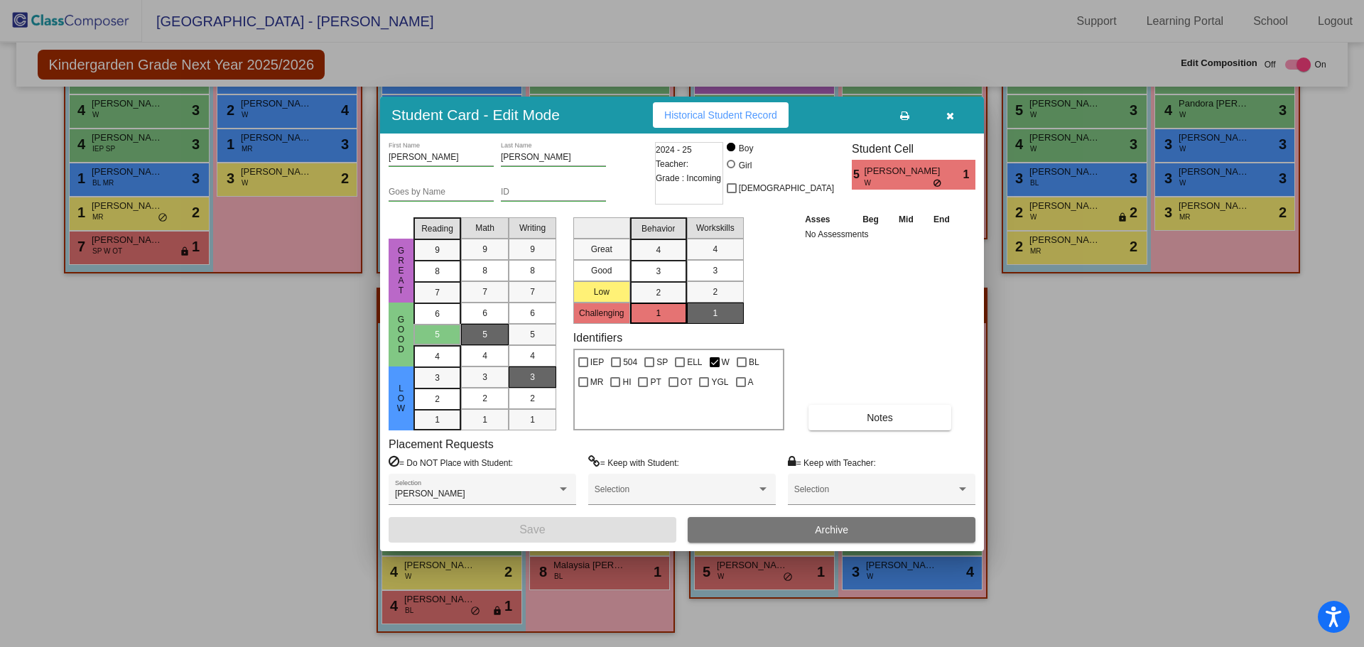
click at [956, 114] on button "button" at bounding box center [949, 115] width 45 height 26
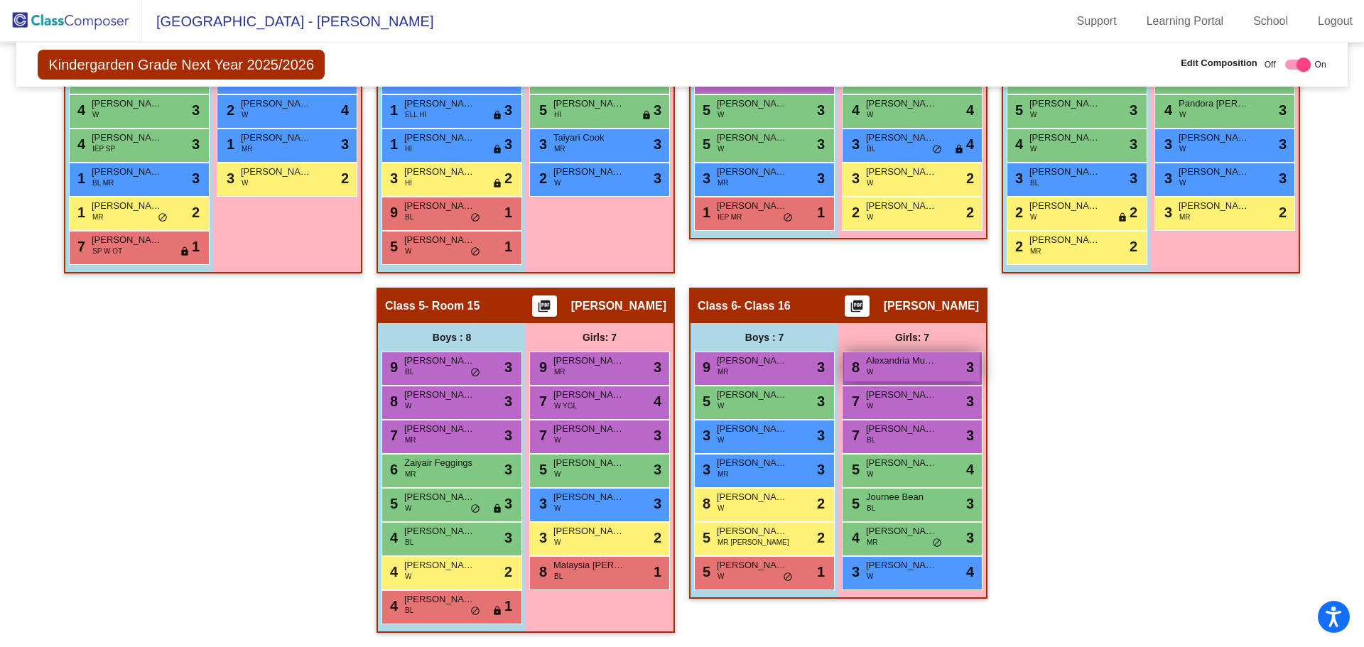
click at [919, 358] on span "Alexandria Munry" at bounding box center [901, 361] width 71 height 14
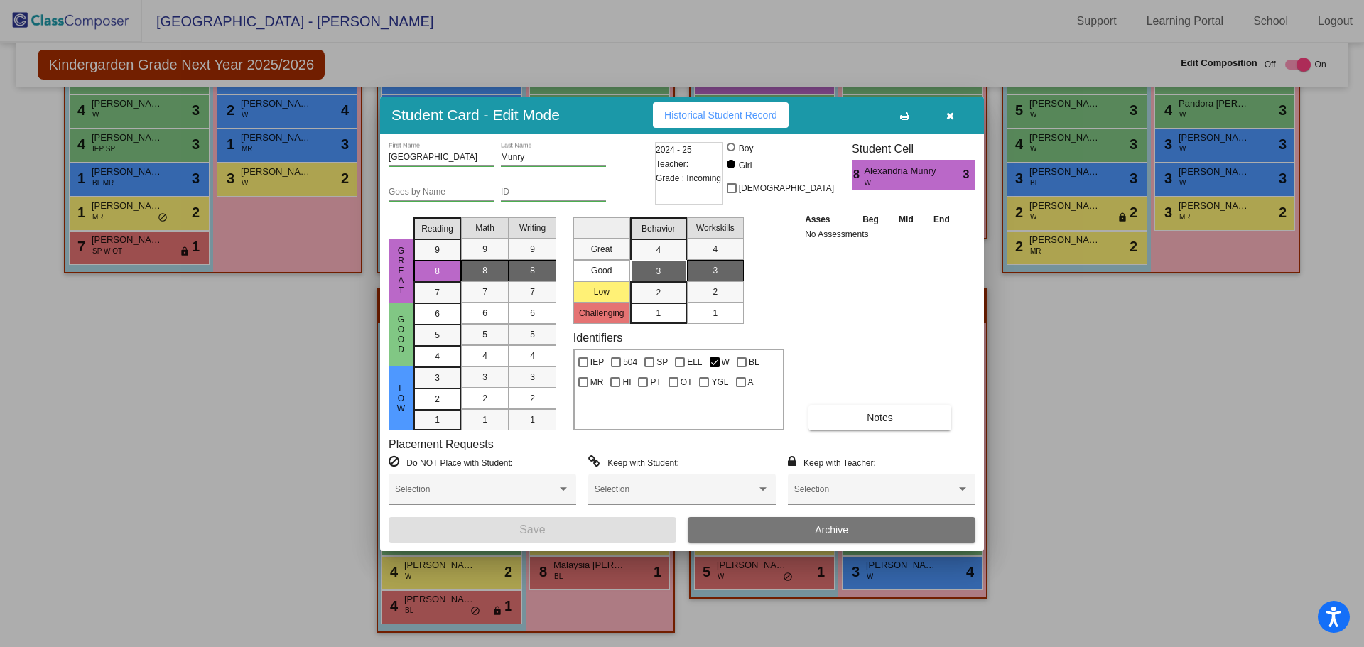
click at [955, 109] on button "button" at bounding box center [949, 115] width 45 height 26
